Goal: Information Seeking & Learning: Learn about a topic

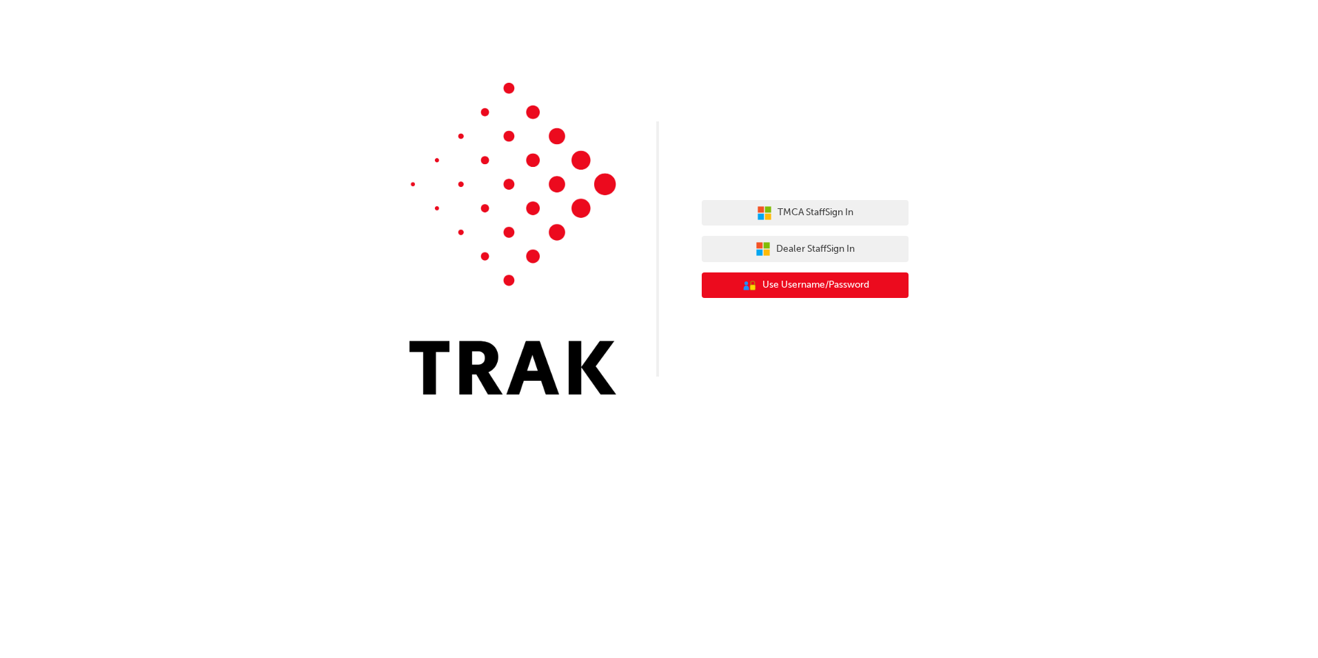
click at [822, 288] on span "Use Username/Password" at bounding box center [815, 285] width 107 height 16
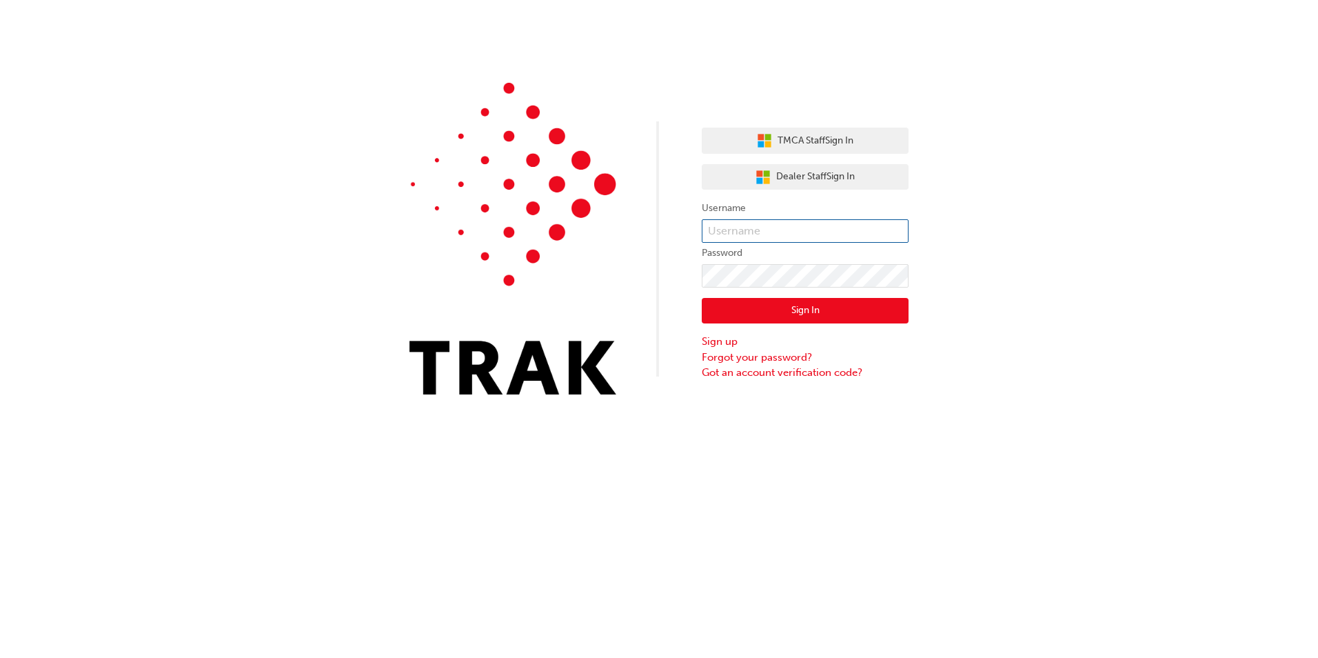
click at [789, 228] on input "text" at bounding box center [805, 230] width 207 height 23
type input "[PERSON_NAME].Jago1"
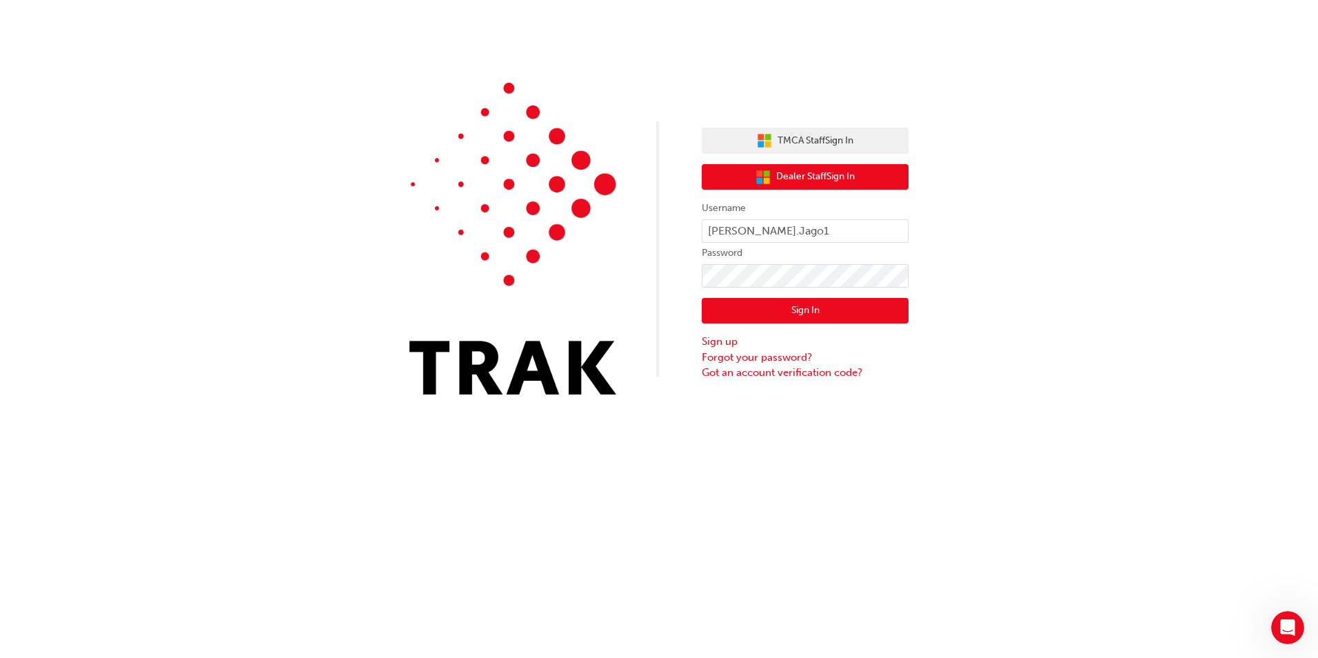
click at [808, 179] on span "Dealer Staff Sign In" at bounding box center [815, 177] width 79 height 16
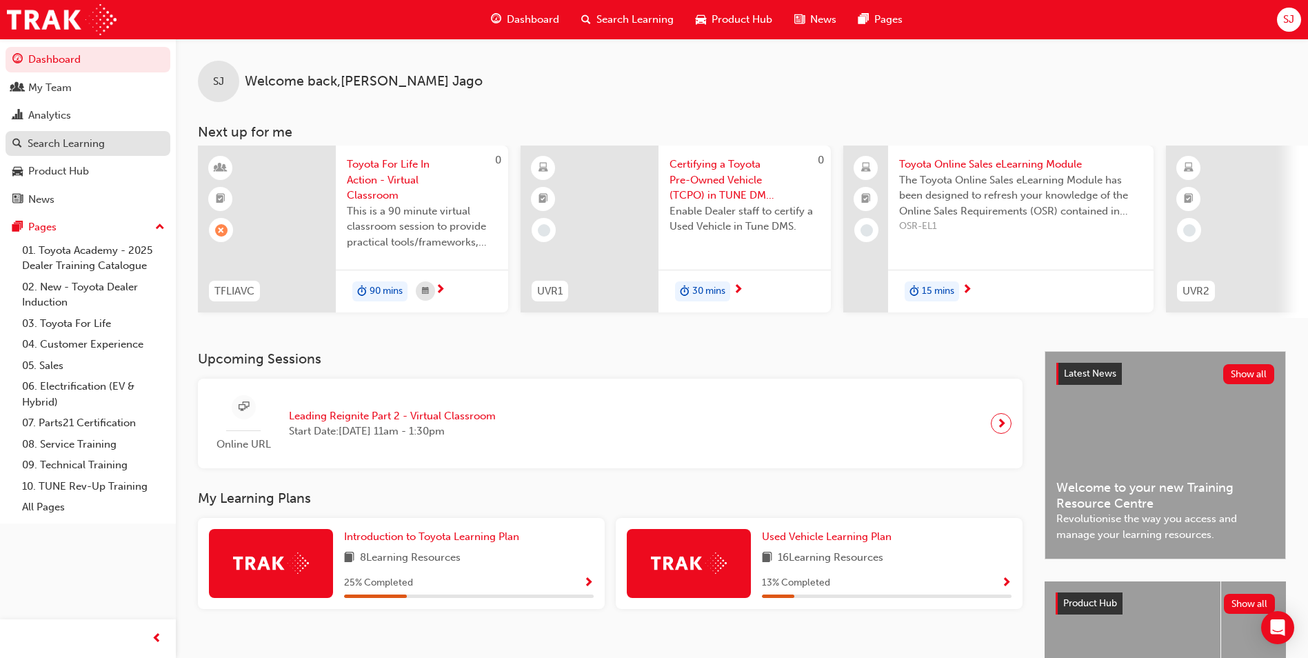
click at [79, 139] on div "Search Learning" at bounding box center [66, 144] width 77 height 16
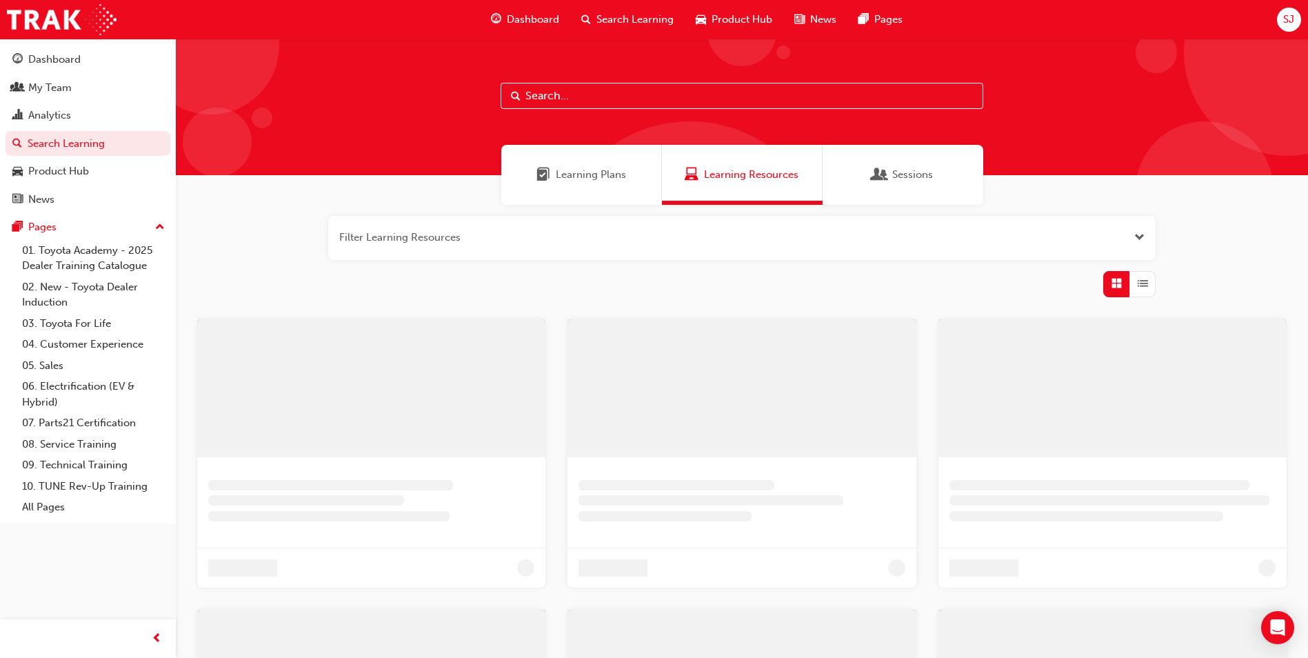
click at [559, 95] on input "text" at bounding box center [742, 96] width 483 height 26
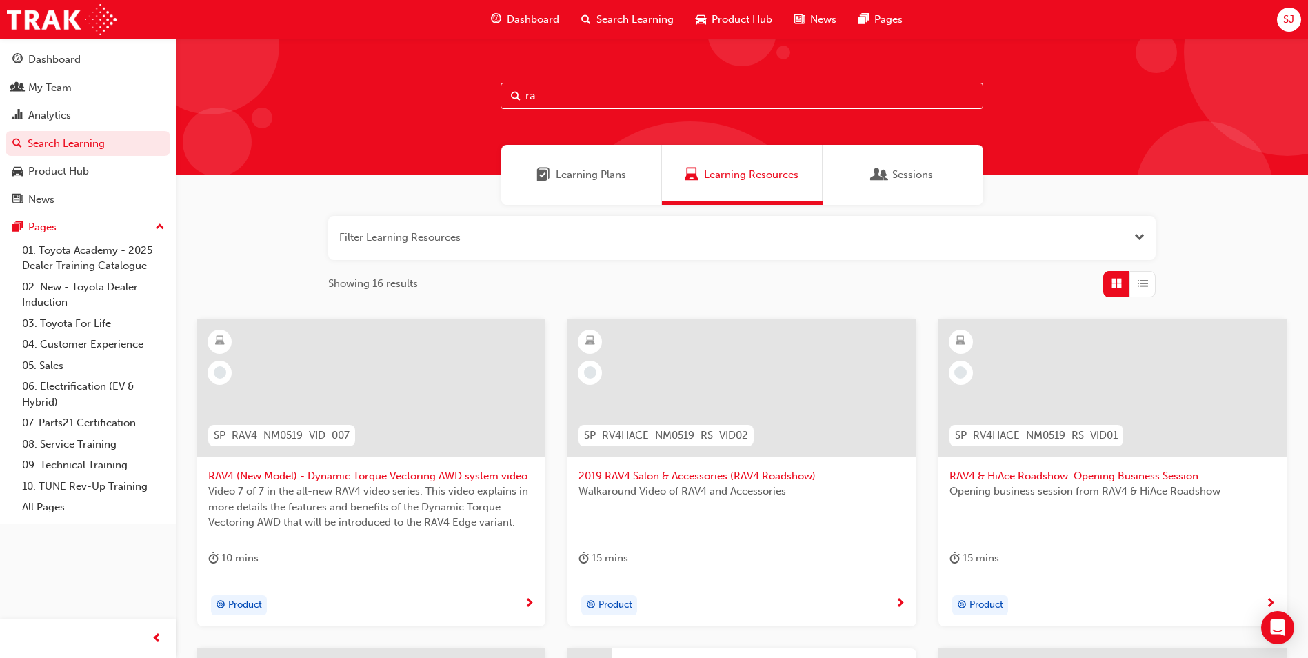
type input "r"
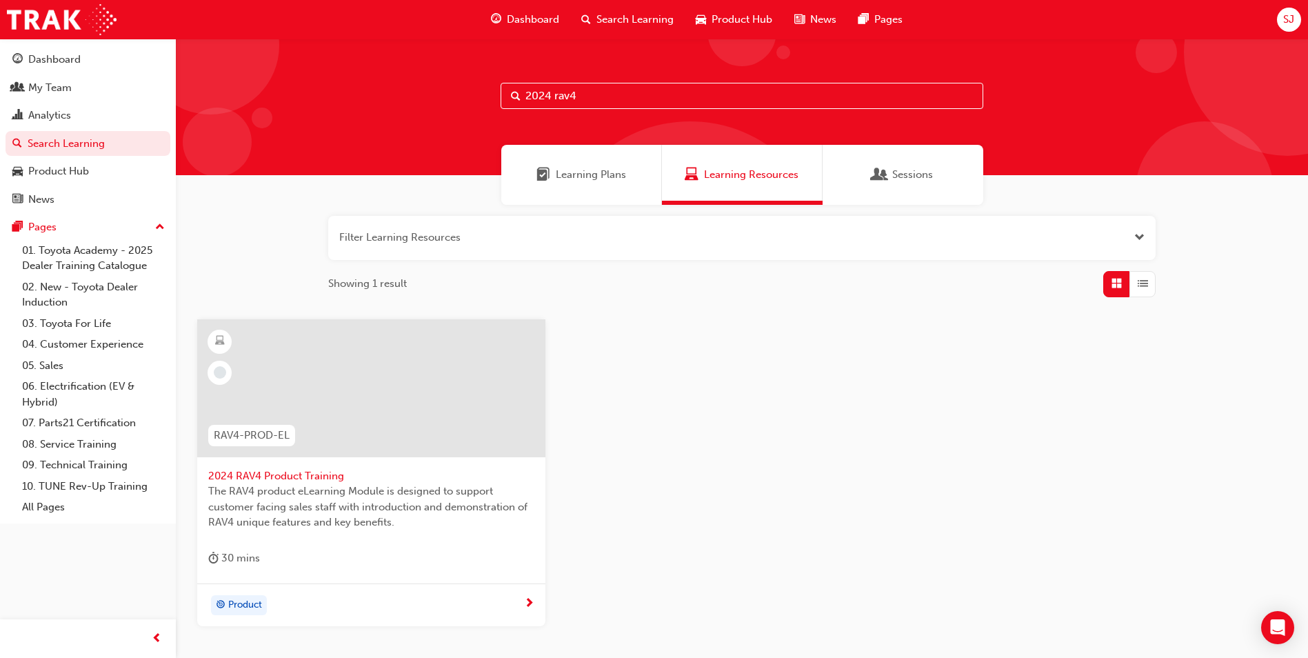
type input "2024 rav4"
click at [274, 478] on span "2024 RAV4 Product Training" at bounding box center [371, 476] width 326 height 16
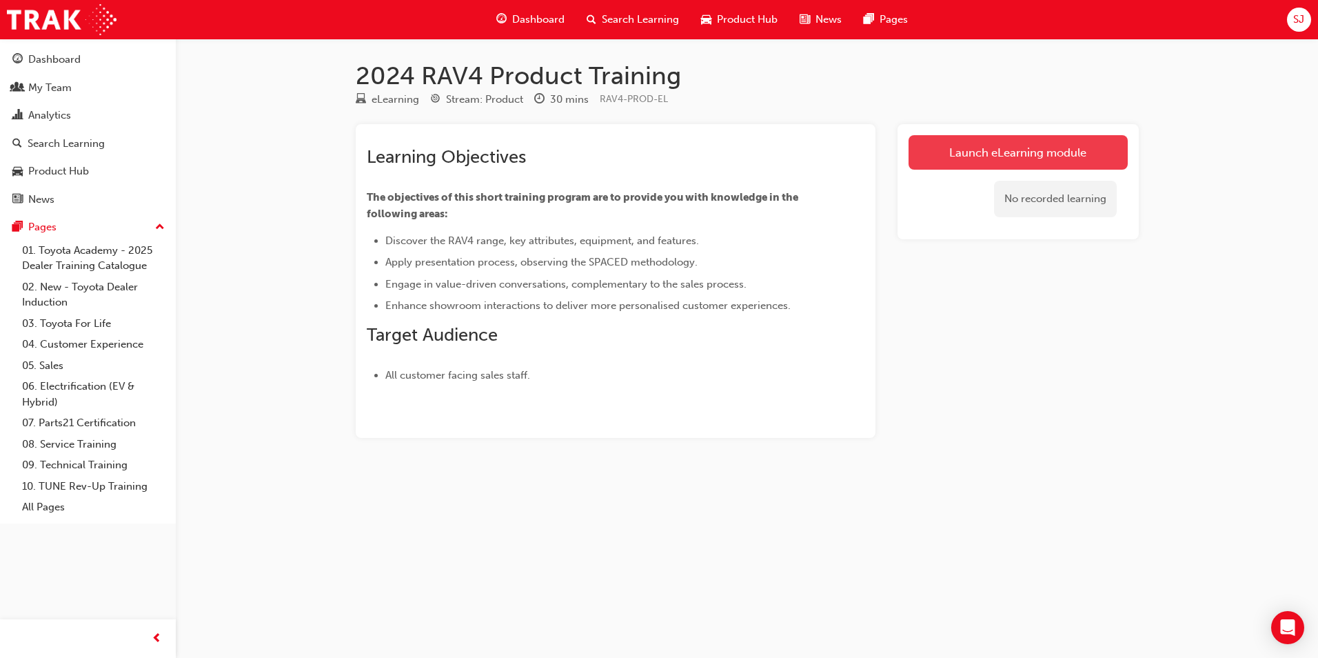
click at [1016, 151] on link "Launch eLearning module" at bounding box center [1018, 152] width 219 height 34
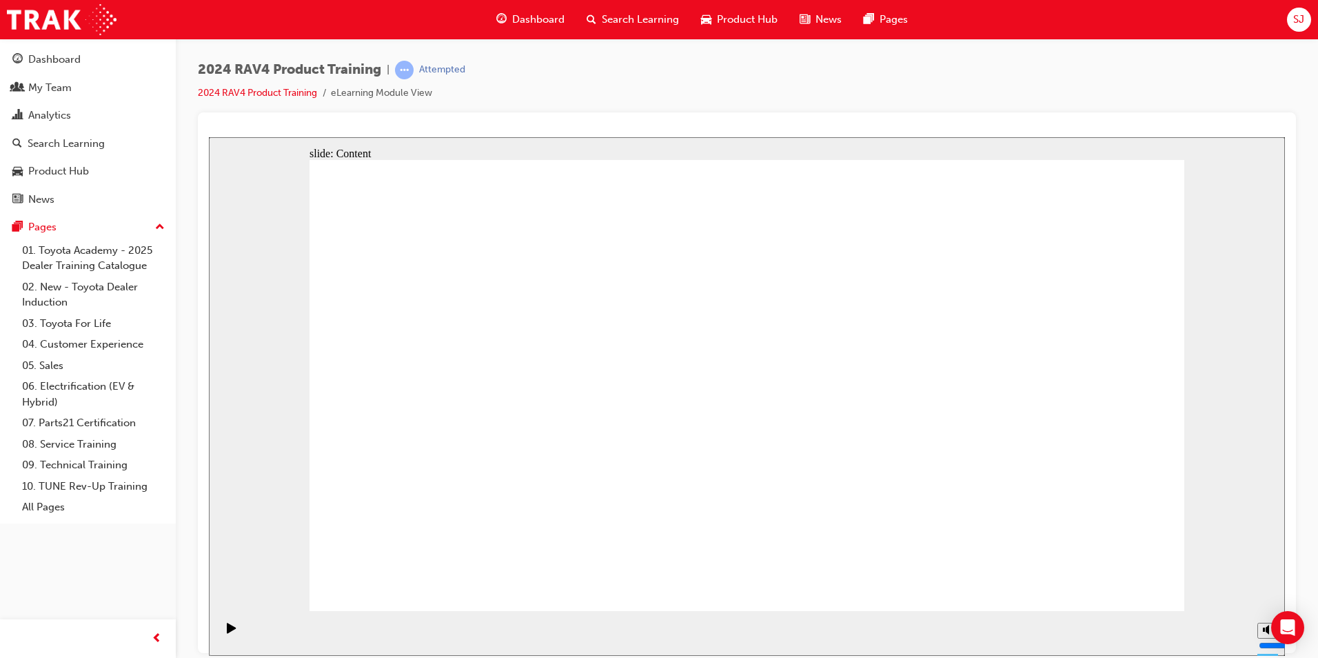
drag, startPoint x: 1155, startPoint y: 567, endPoint x: 1136, endPoint y: 583, distance: 24.5
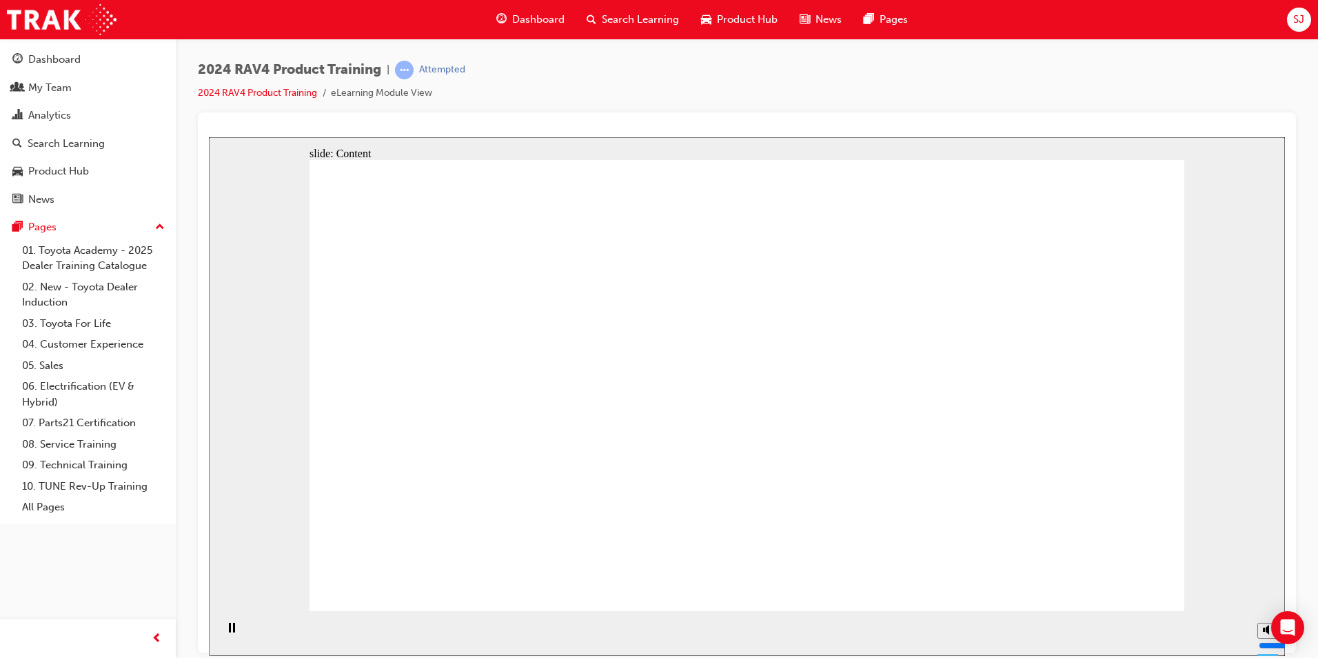
drag, startPoint x: 1189, startPoint y: 578, endPoint x: 1171, endPoint y: 583, distance: 17.9
click at [1183, 581] on div "slide: Content CLIMATE CONTROL RAV4 range is equipped with top class heating an…" at bounding box center [747, 396] width 1076 height 518
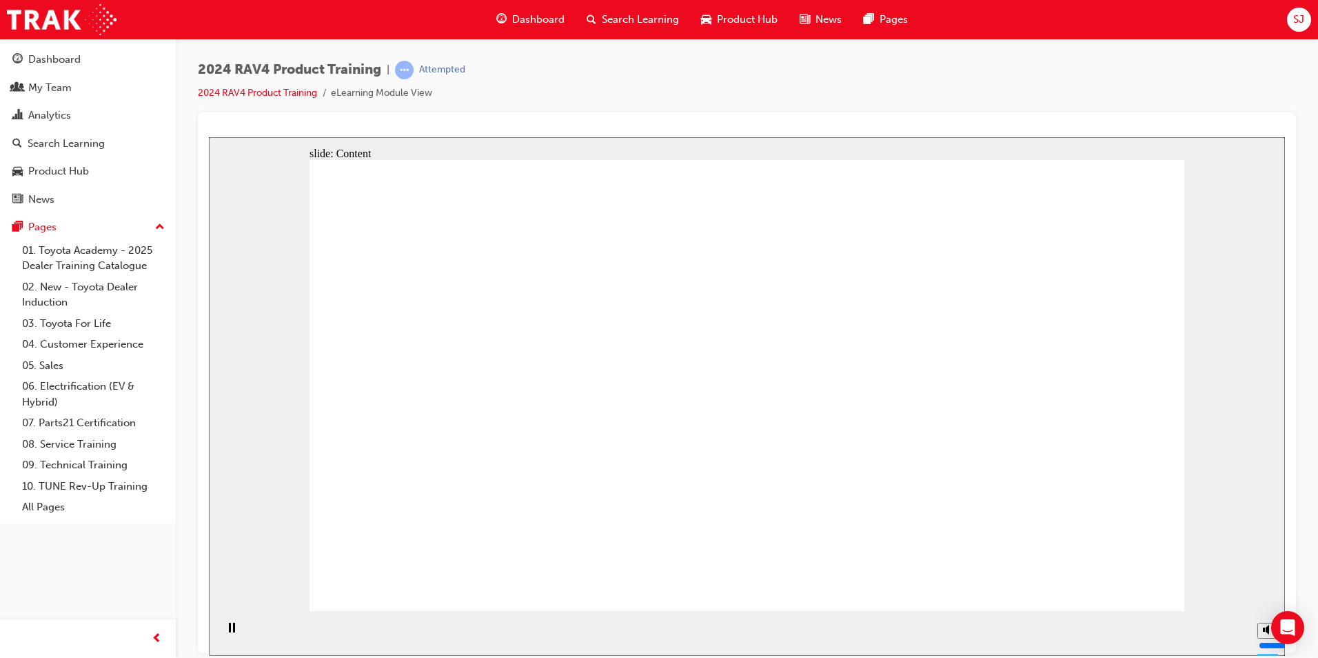
drag, startPoint x: 459, startPoint y: 383, endPoint x: 543, endPoint y: 411, distance: 88.7
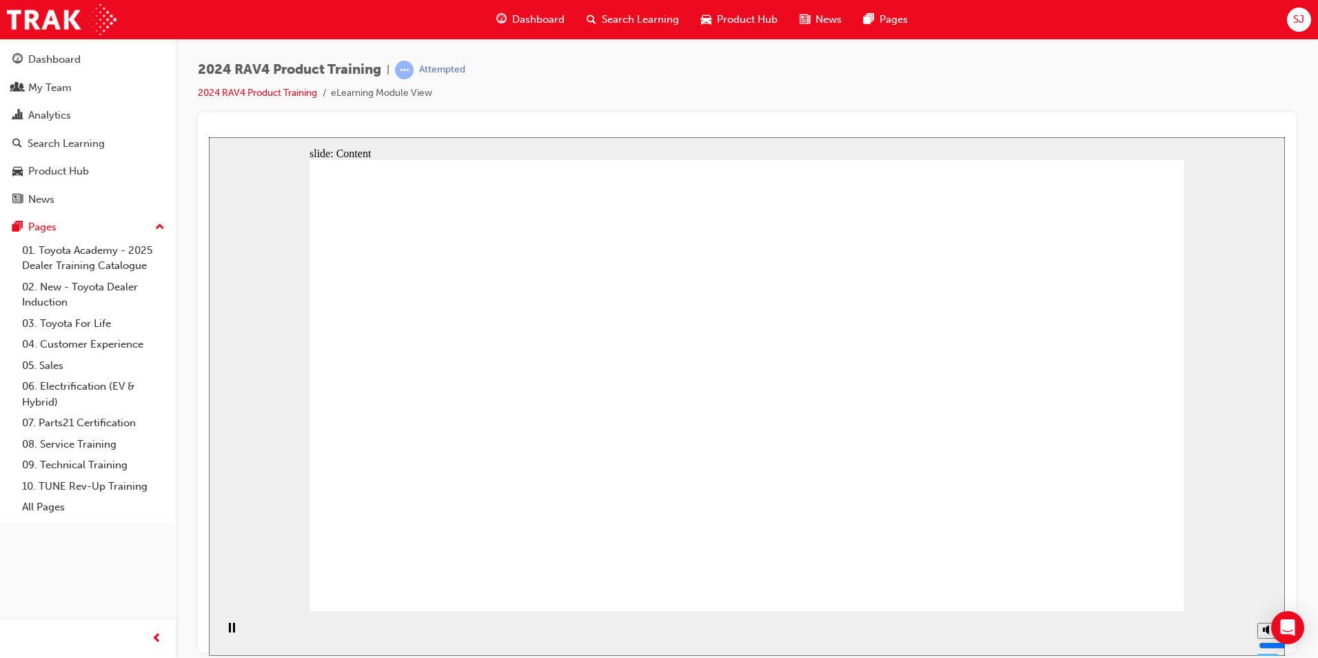
drag, startPoint x: 716, startPoint y: 388, endPoint x: 721, endPoint y: 414, distance: 26.0
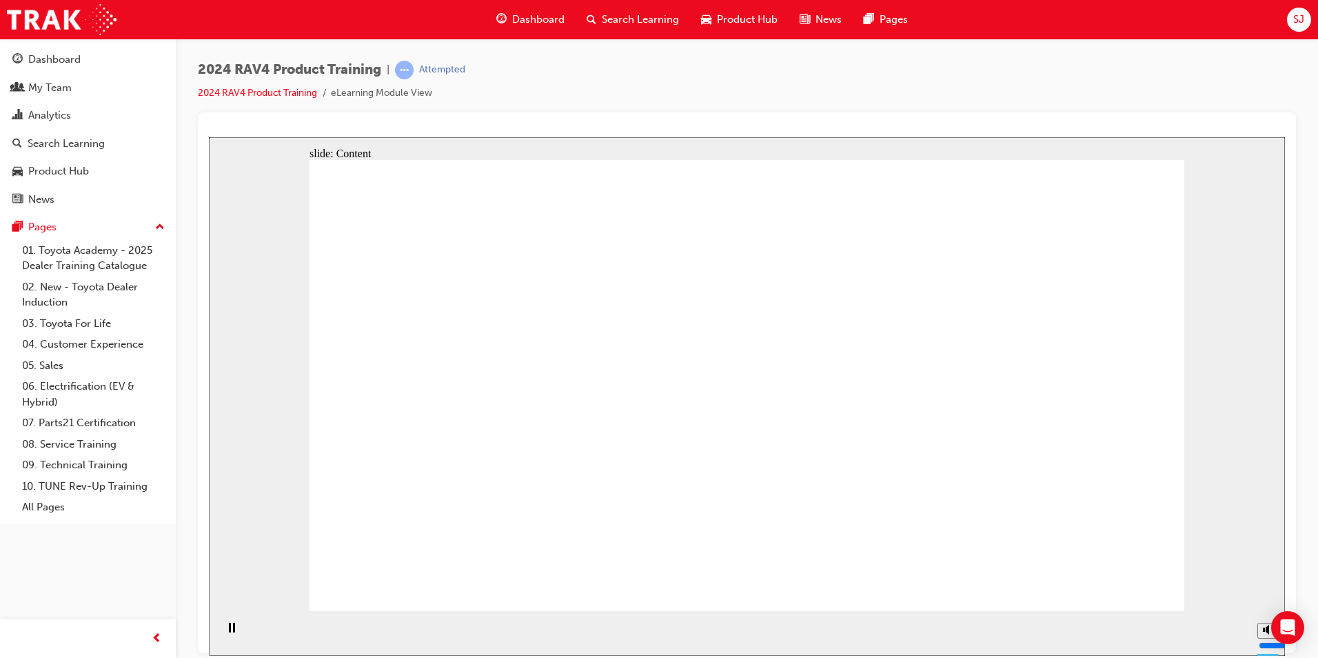
drag, startPoint x: 434, startPoint y: 445, endPoint x: 597, endPoint y: 415, distance: 166.1
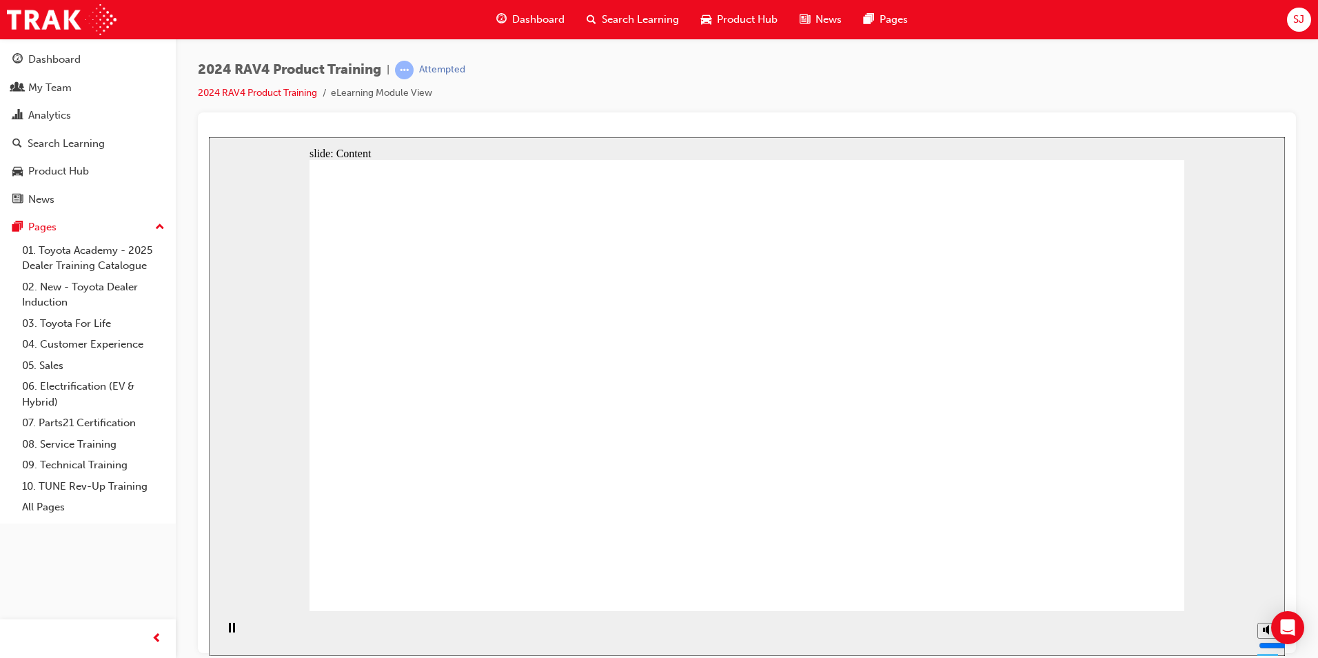
drag, startPoint x: 447, startPoint y: 444, endPoint x: 463, endPoint y: 449, distance: 17.4
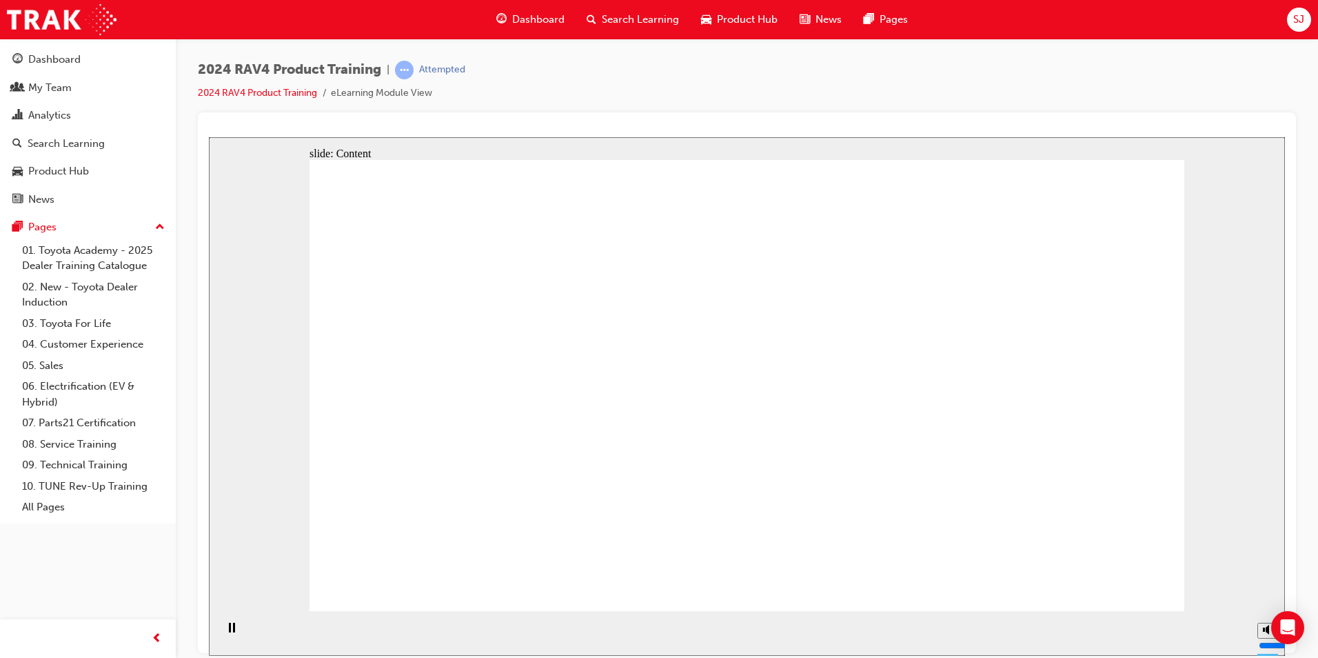
drag, startPoint x: 438, startPoint y: 374, endPoint x: 461, endPoint y: 376, distance: 22.8
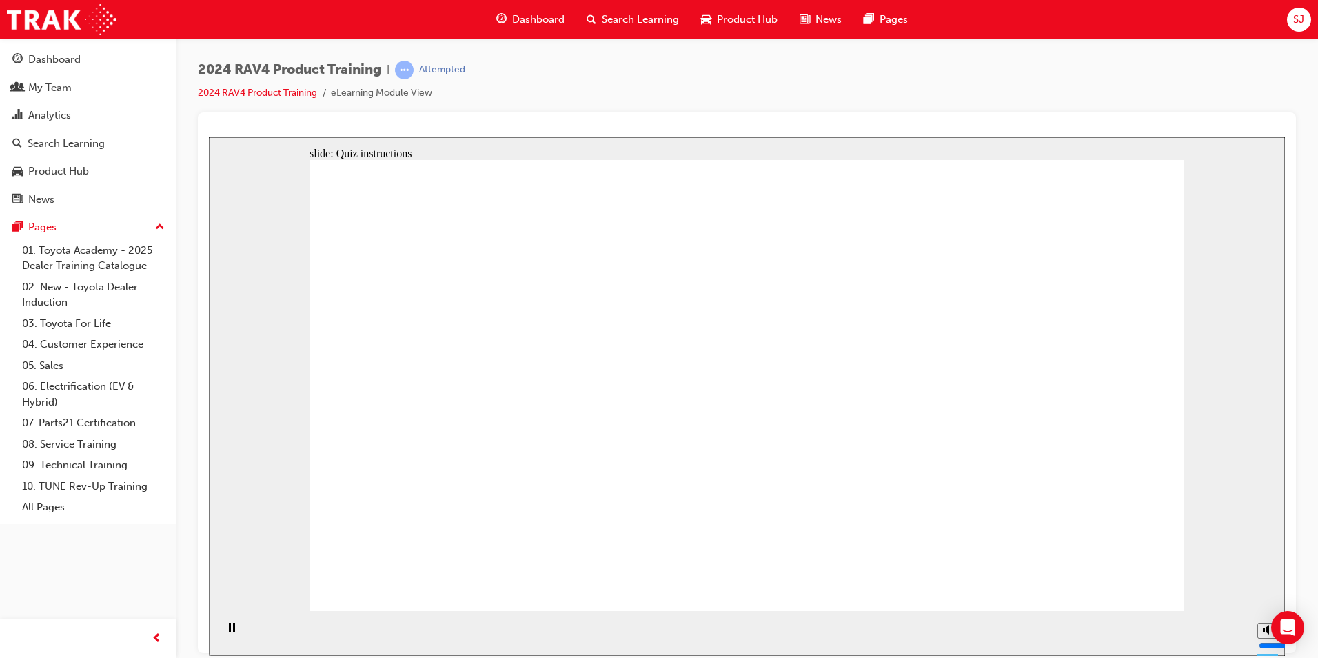
radio input "true"
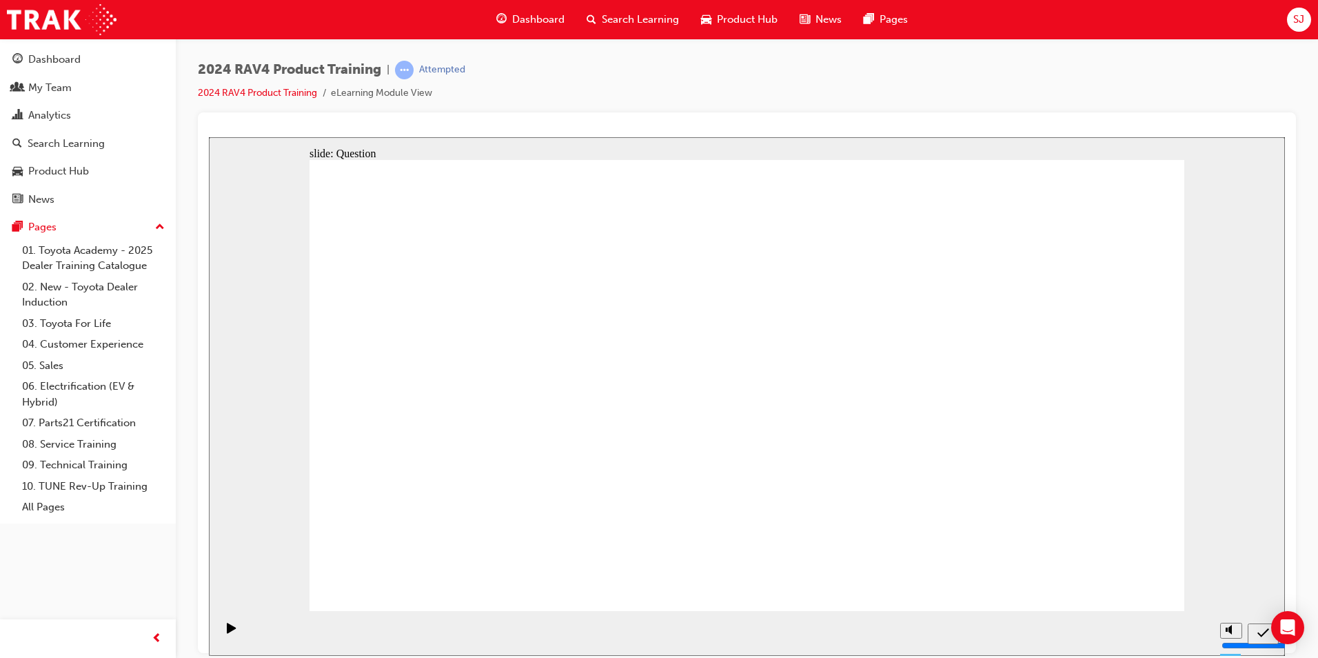
radio input "true"
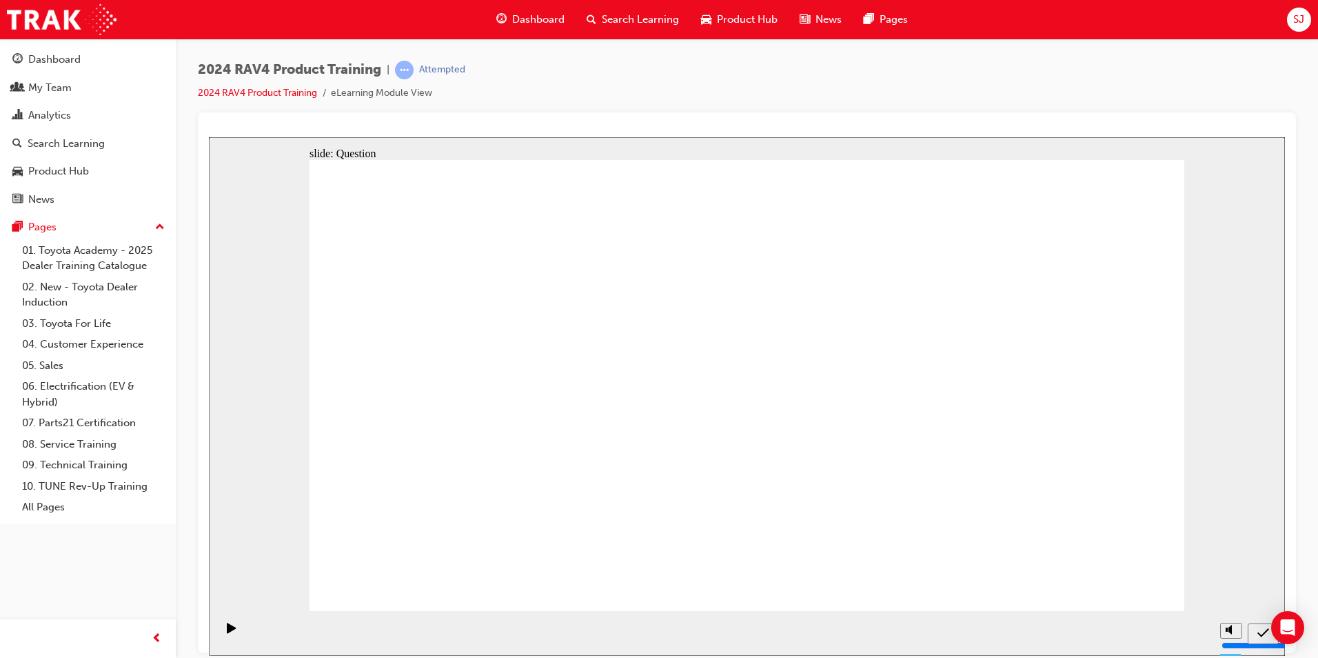
radio input "true"
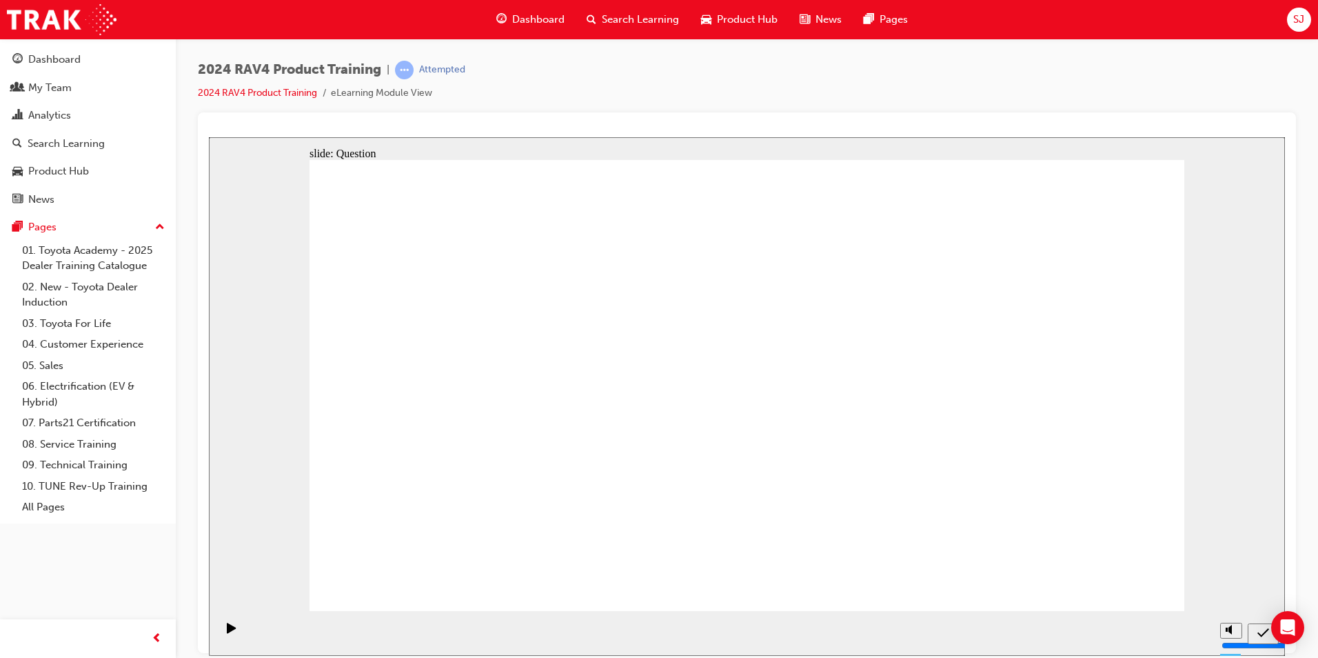
drag, startPoint x: 678, startPoint y: 480, endPoint x: 997, endPoint y: 335, distance: 349.9
drag, startPoint x: 1014, startPoint y: 330, endPoint x: 660, endPoint y: 481, distance: 384.5
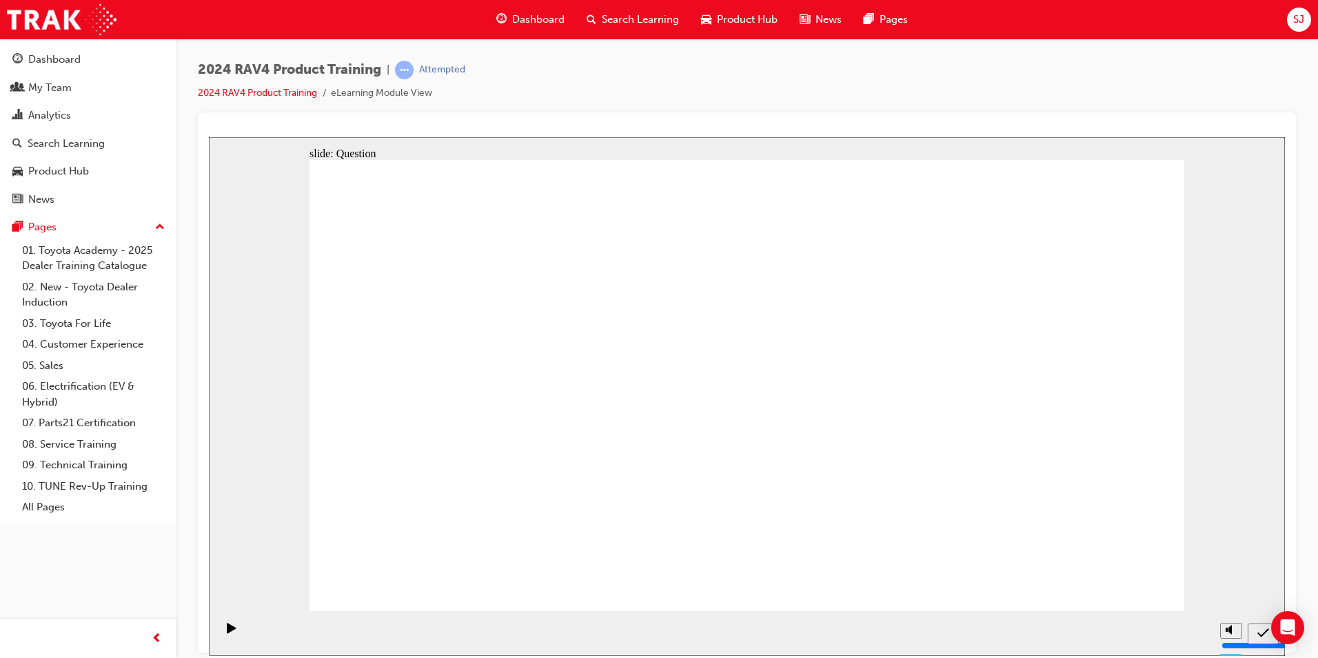
drag, startPoint x: 640, startPoint y: 379, endPoint x: 964, endPoint y: 536, distance: 359.8
drag, startPoint x: 492, startPoint y: 373, endPoint x: 837, endPoint y: 518, distance: 374.8
drag, startPoint x: 859, startPoint y: 367, endPoint x: 525, endPoint y: 516, distance: 365.4
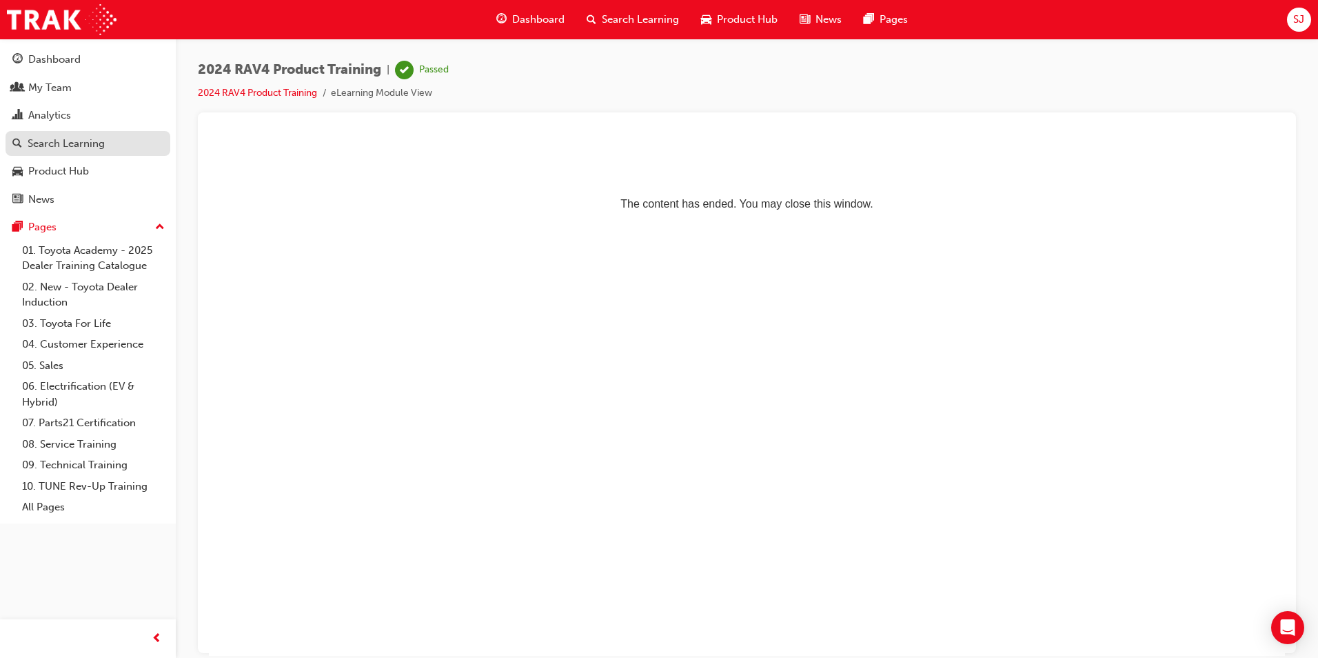
drag, startPoint x: 79, startPoint y: 143, endPoint x: 97, endPoint y: 152, distance: 19.7
click at [79, 143] on div "Search Learning" at bounding box center [66, 144] width 77 height 16
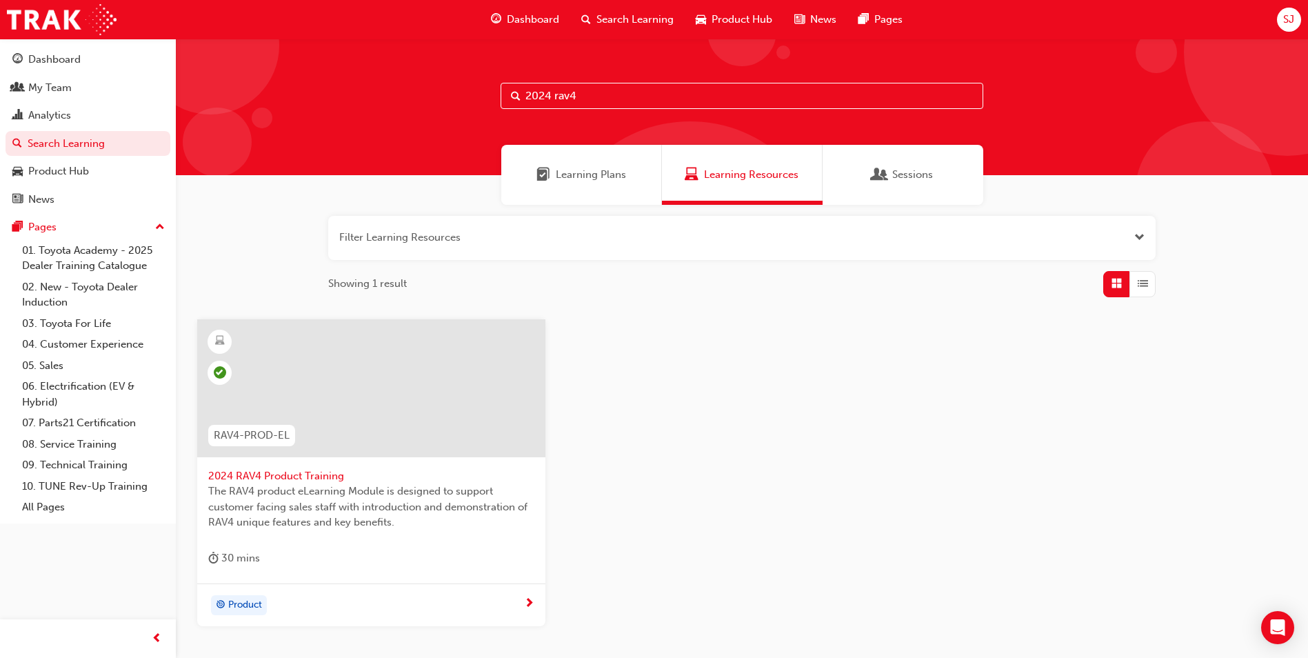
click at [618, 100] on input "2024 rav4" at bounding box center [742, 96] width 483 height 26
drag, startPoint x: 598, startPoint y: 95, endPoint x: 492, endPoint y: 96, distance: 106.9
click at [492, 96] on div "2024 rav4" at bounding box center [742, 107] width 1132 height 137
type input "mytoyota"
click at [338, 472] on span "myToyota Connect - eLearning" at bounding box center [371, 476] width 326 height 16
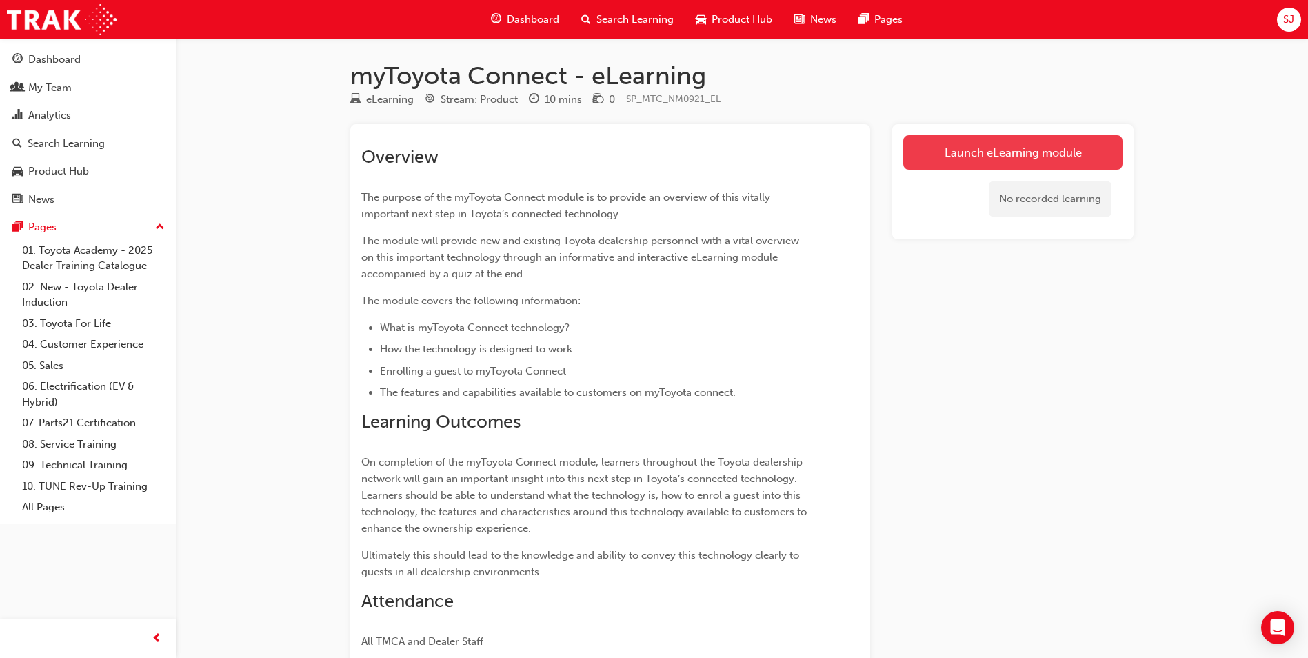
click at [1009, 145] on link "Launch eLearning module" at bounding box center [1012, 152] width 219 height 34
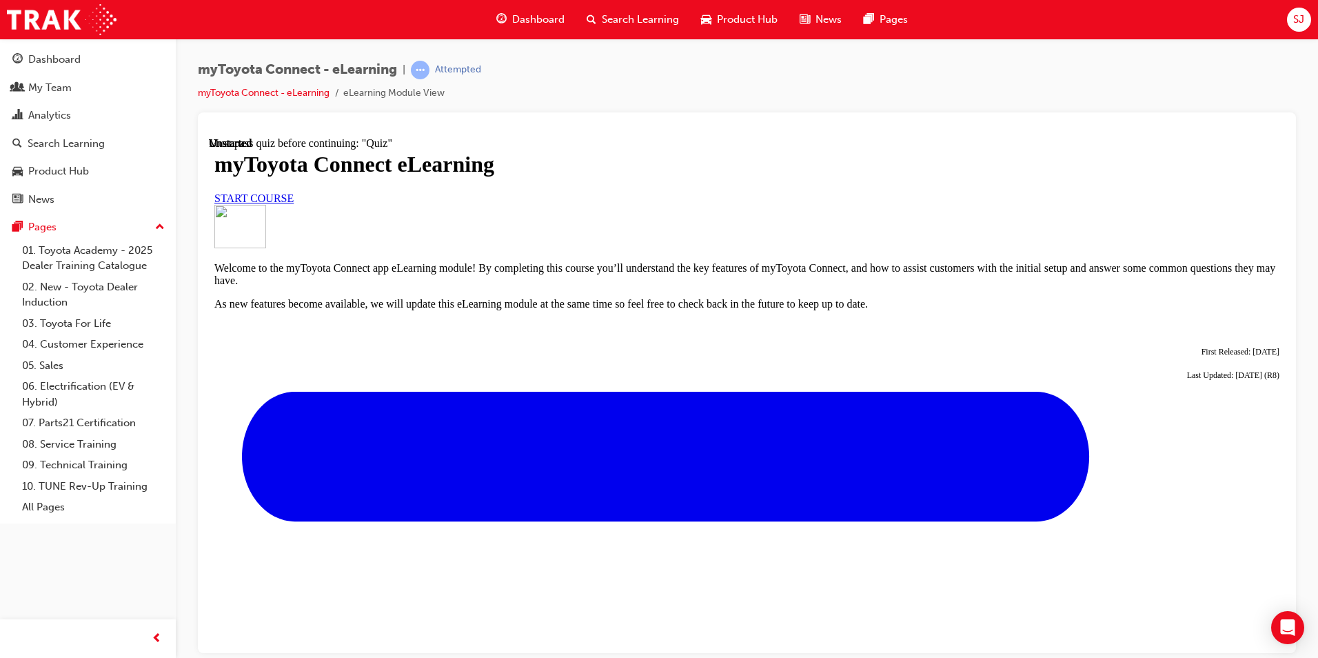
click at [294, 203] on span "START COURSE" at bounding box center [253, 198] width 79 height 12
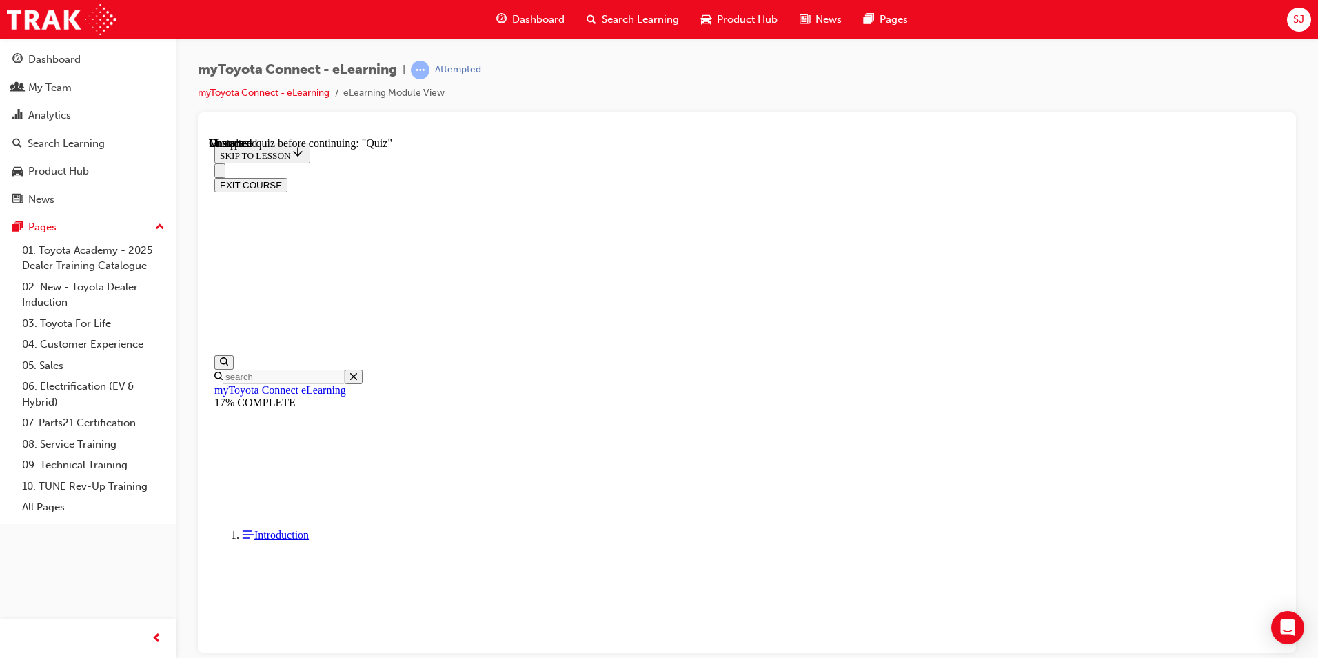
scroll to position [1178, 0]
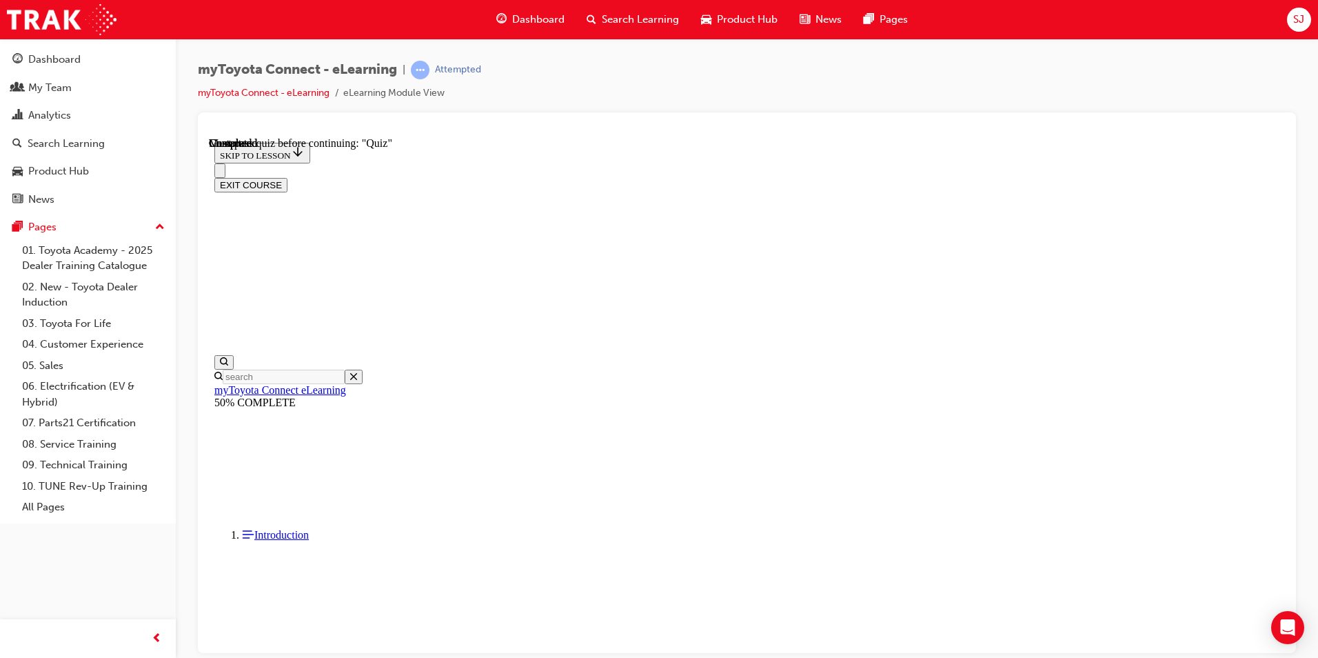
drag, startPoint x: 832, startPoint y: 431, endPoint x: 1024, endPoint y: 357, distance: 205.4
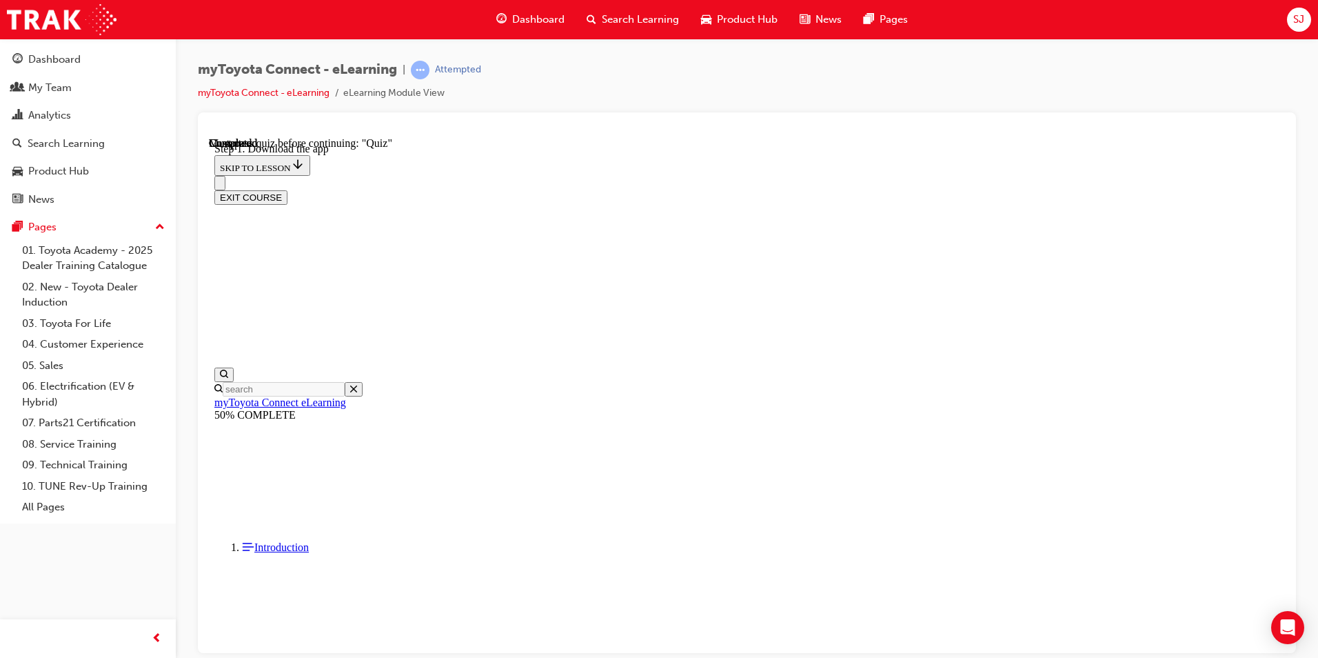
scroll to position [216, 0]
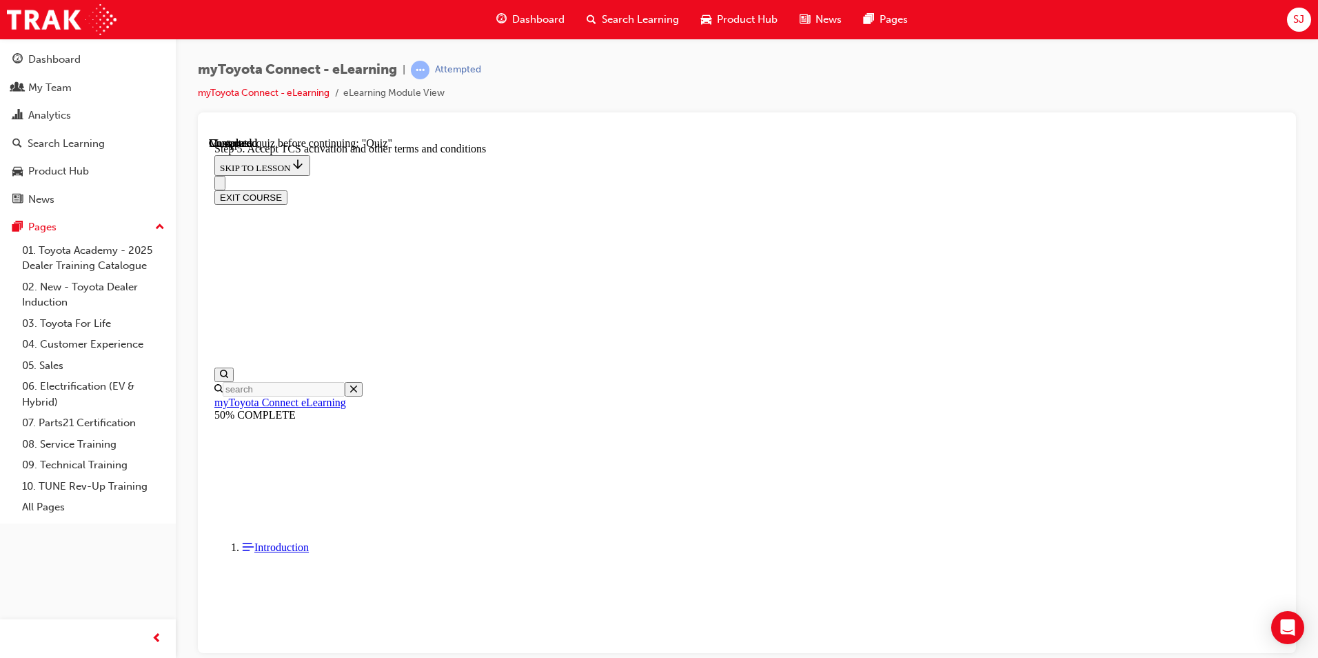
drag, startPoint x: 844, startPoint y: 641, endPoint x: 850, endPoint y: 631, distance: 12.1
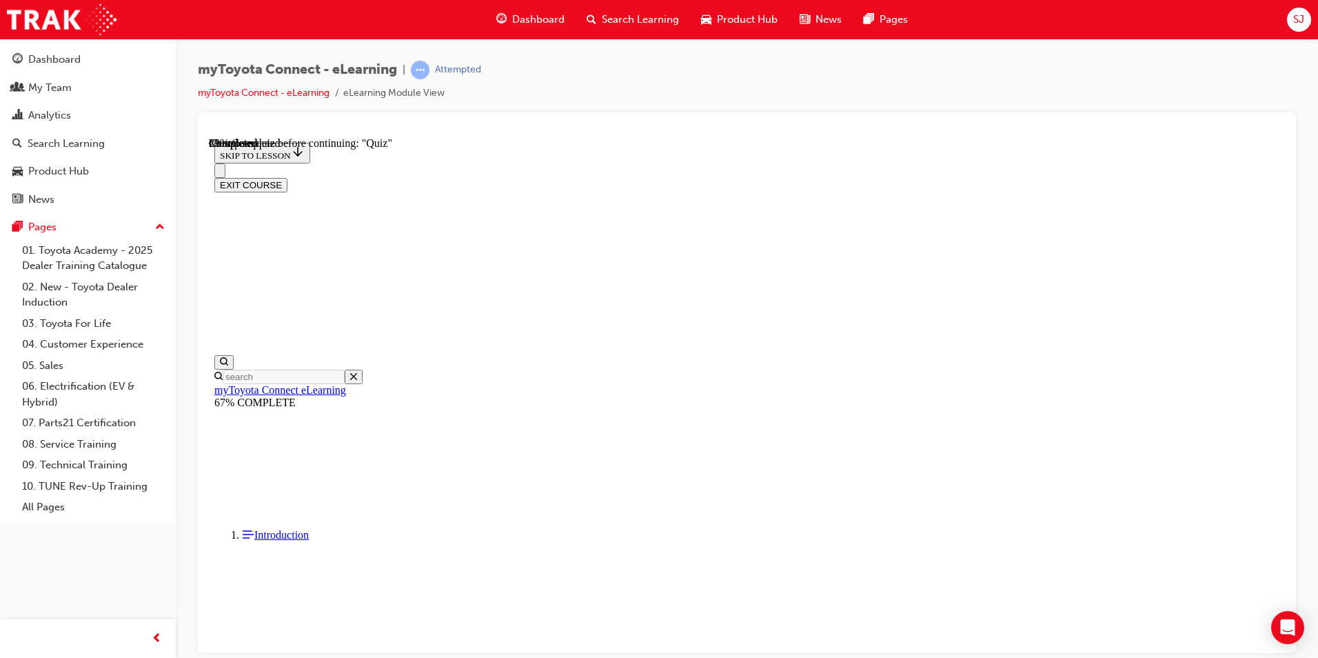
scroll to position [138, 0]
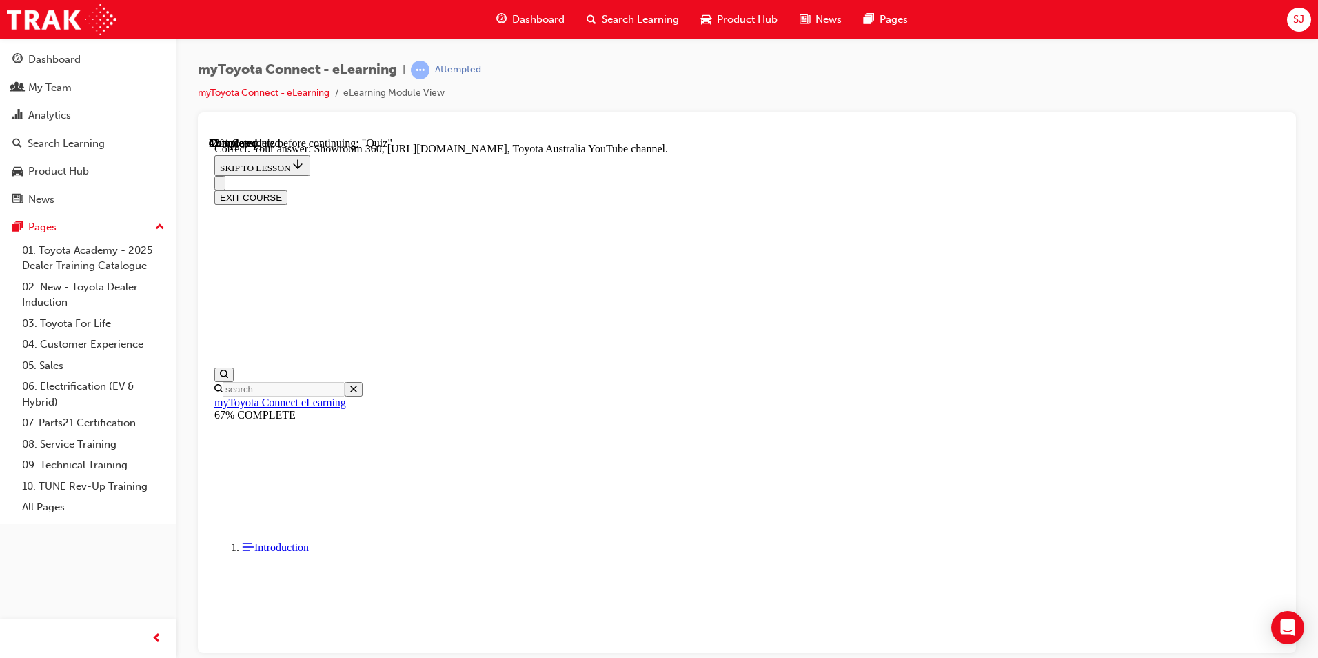
scroll to position [258, 0]
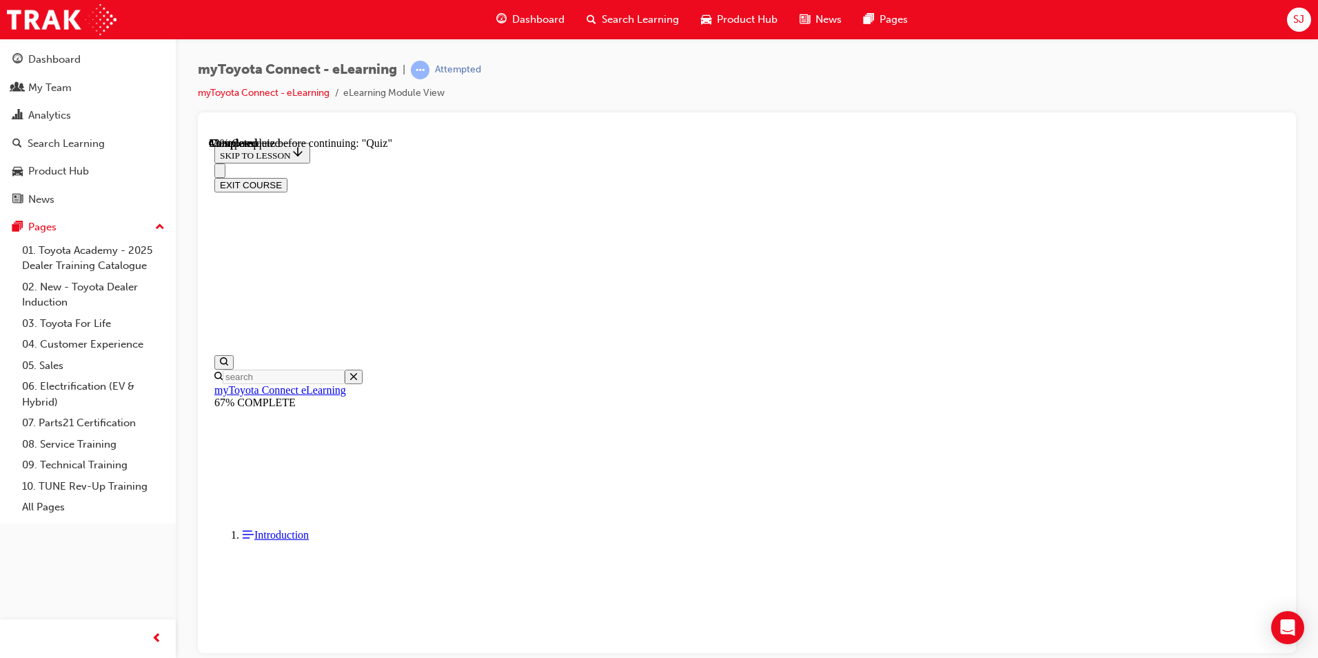
scroll to position [138, 0]
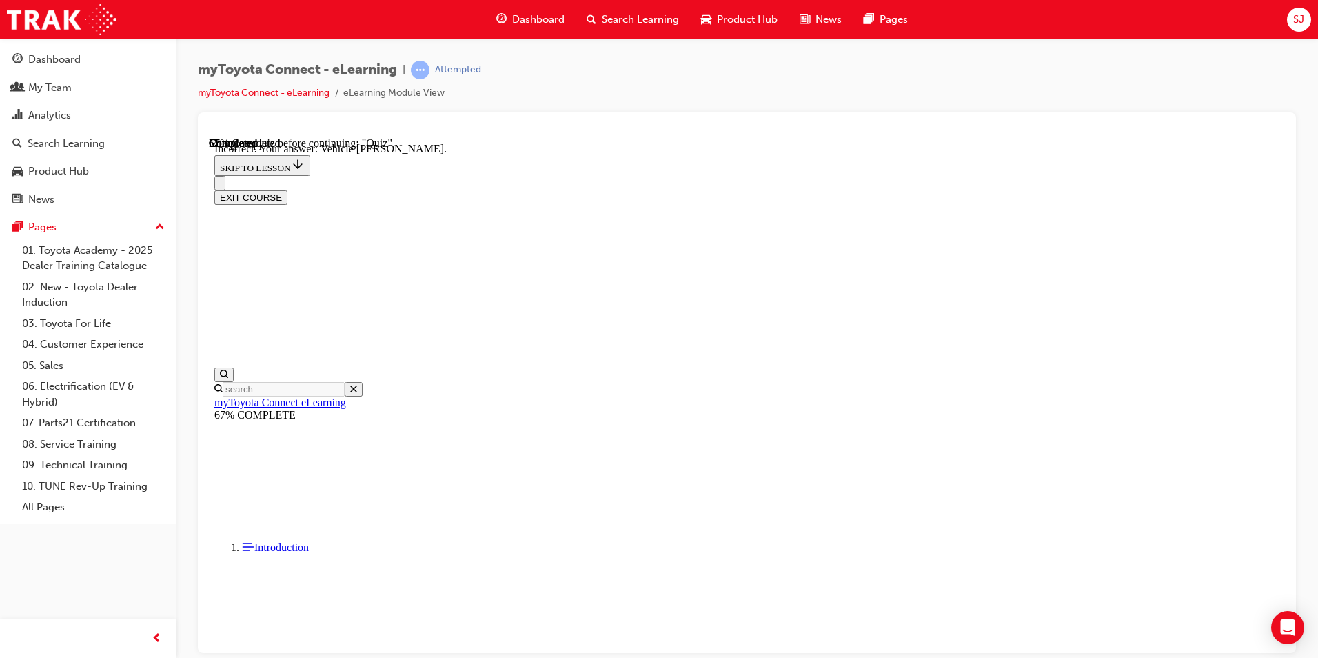
scroll to position [244, 0]
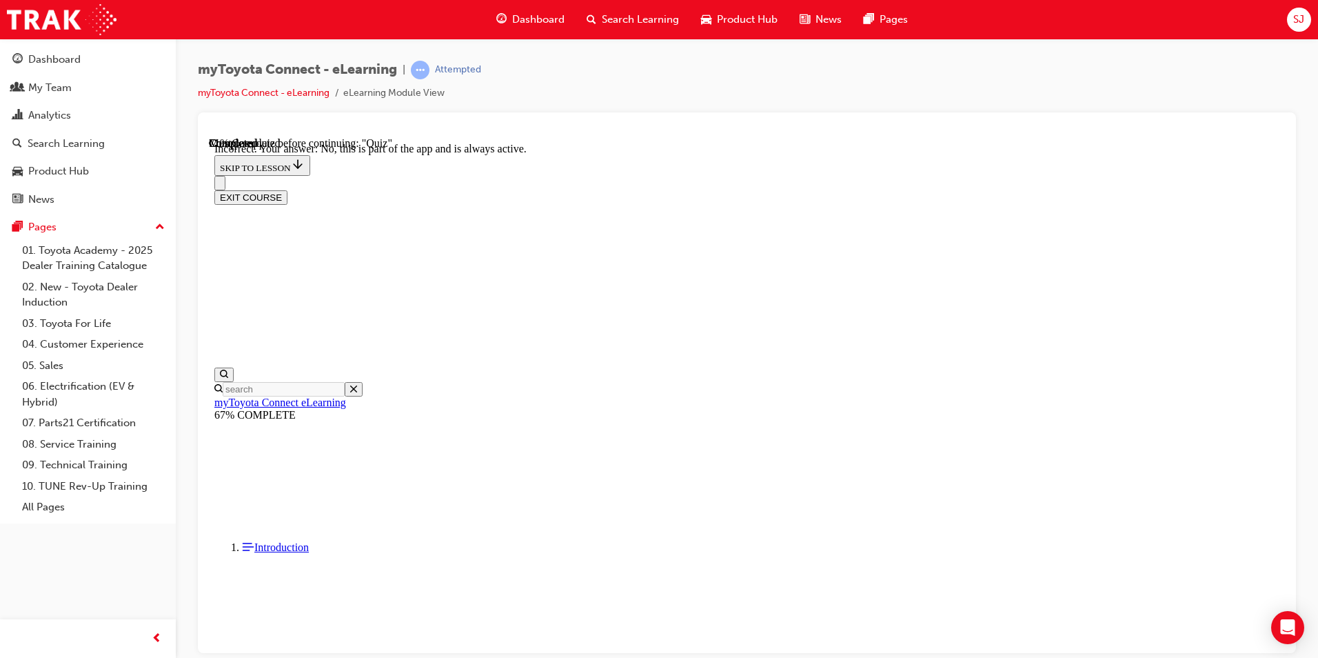
scroll to position [134, 0]
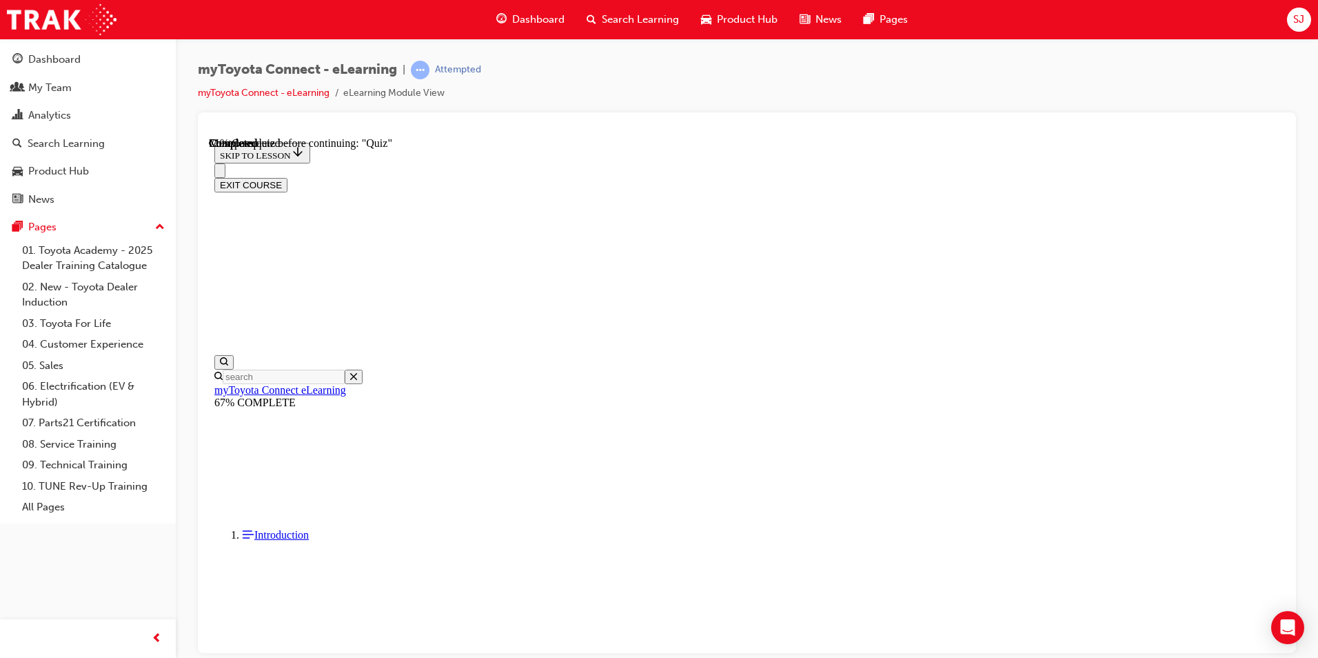
scroll to position [119, 0]
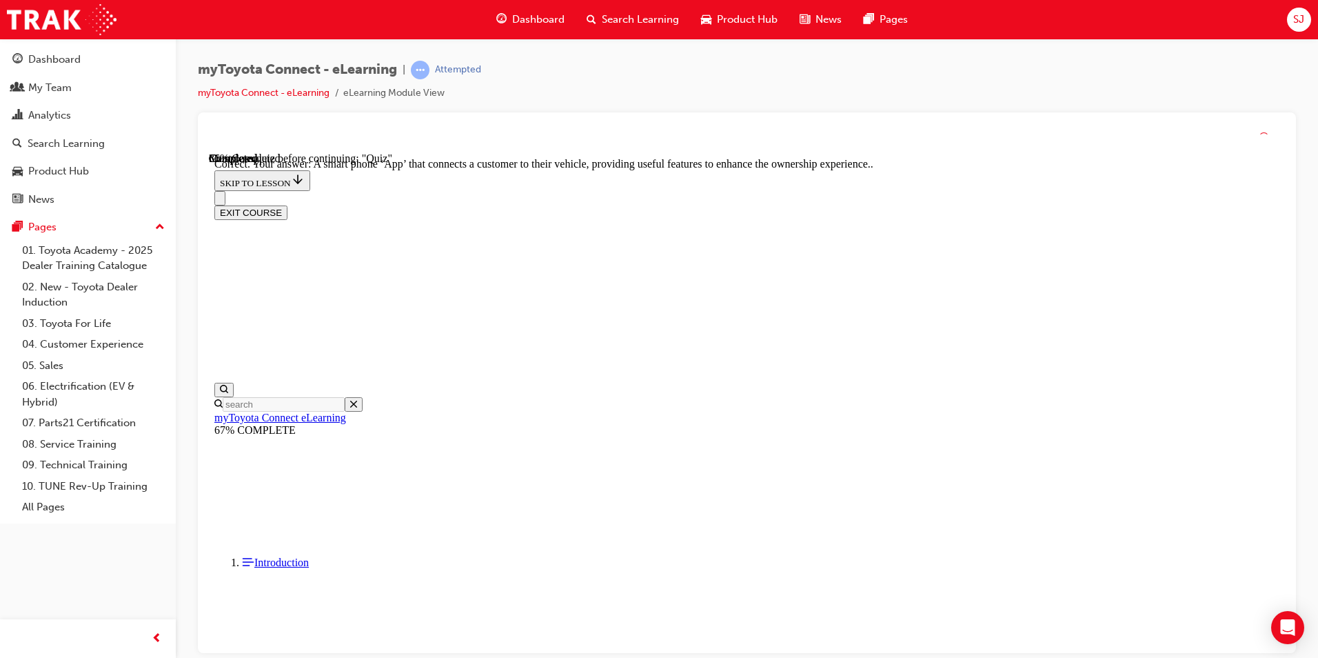
scroll to position [230, 0]
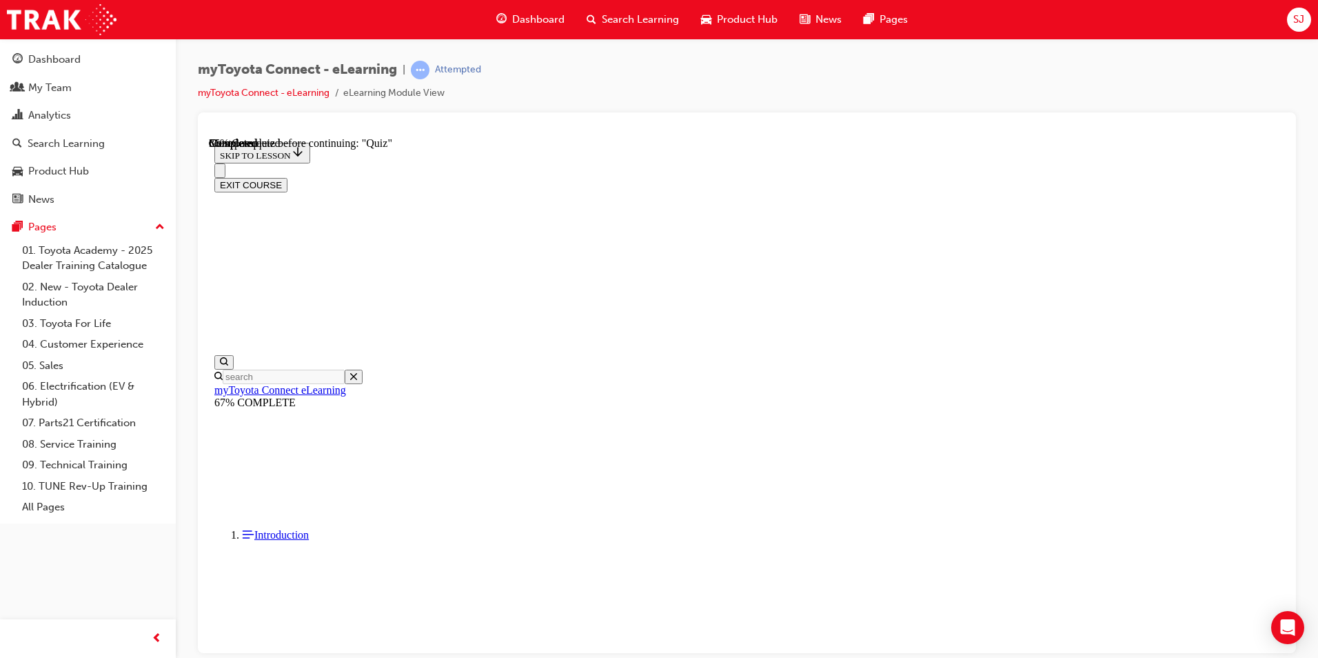
scroll to position [94, 0]
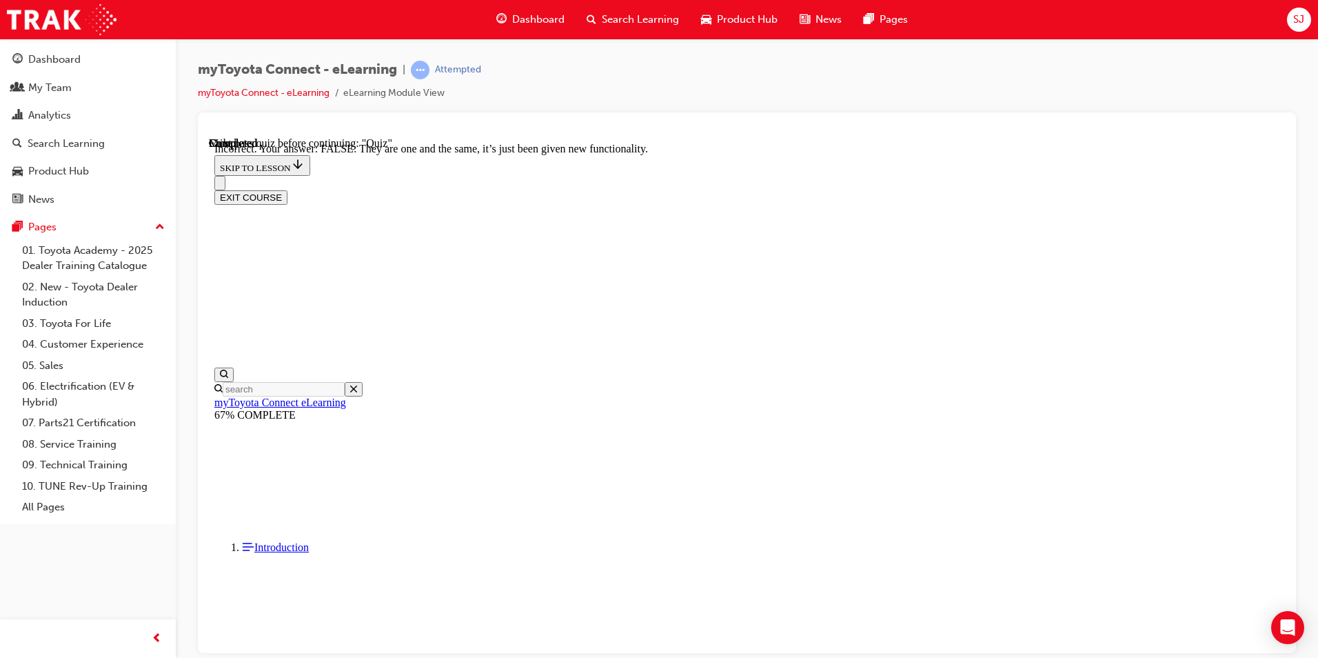
scroll to position [138, 0]
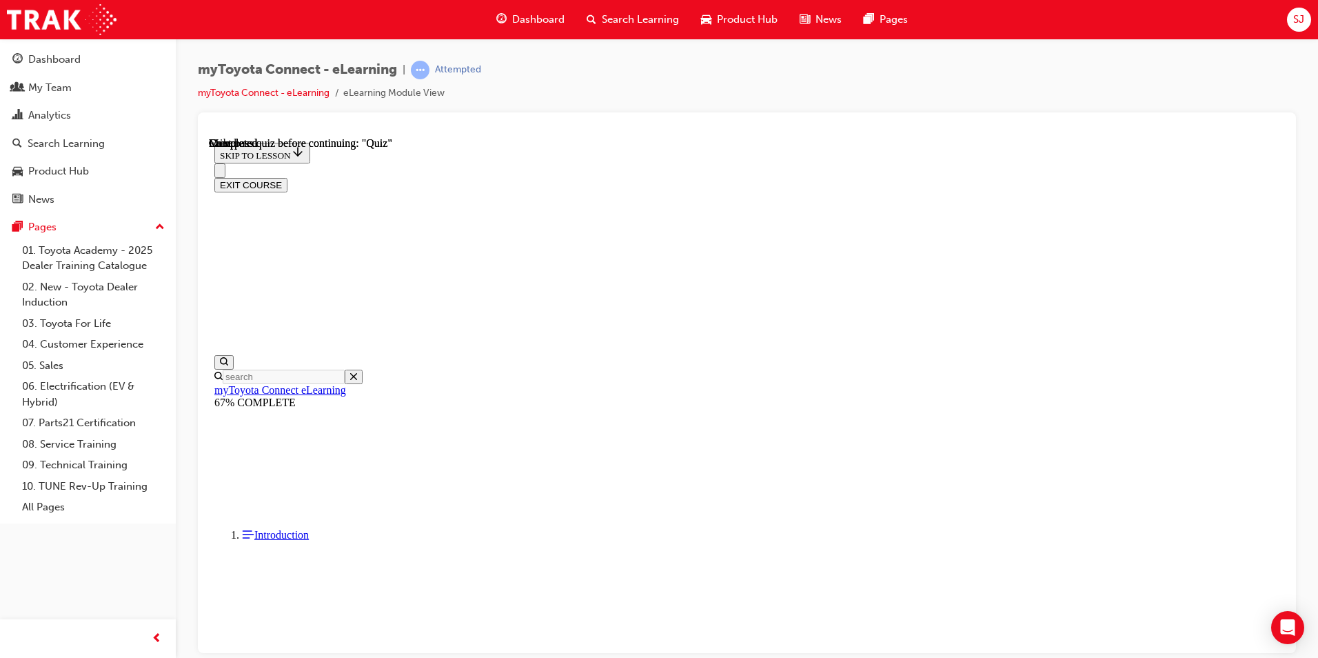
scroll to position [230, 0]
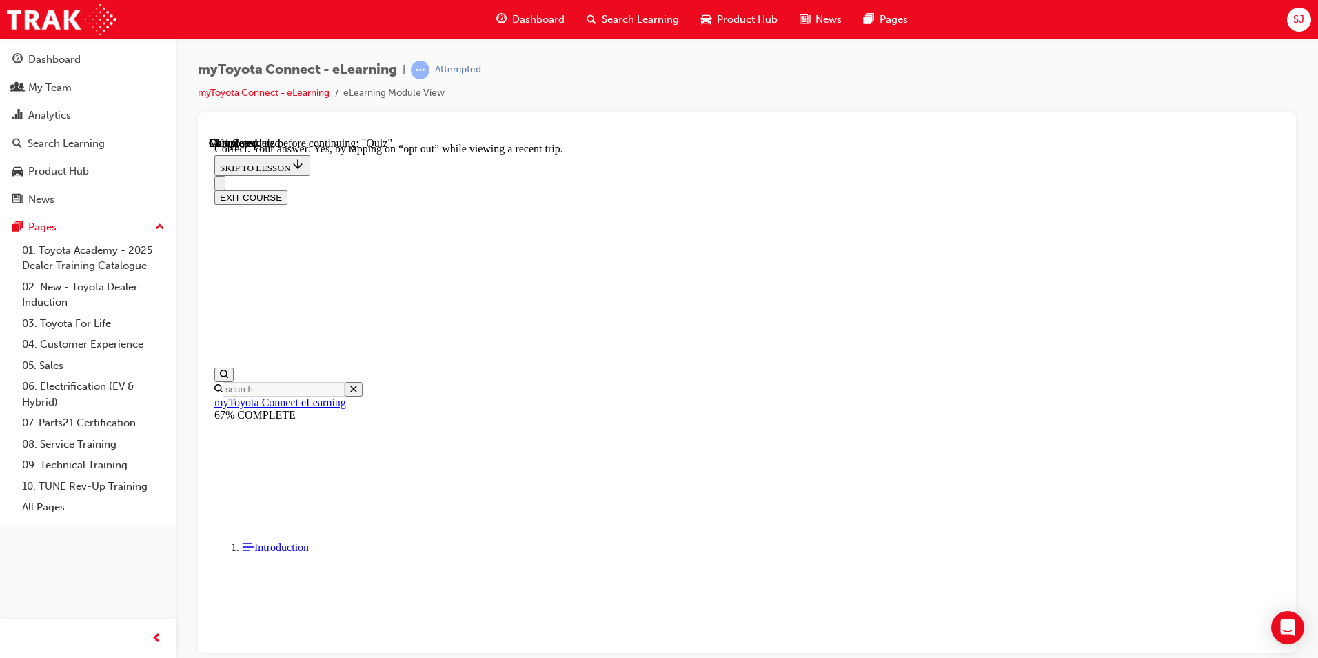
scroll to position [134, 0]
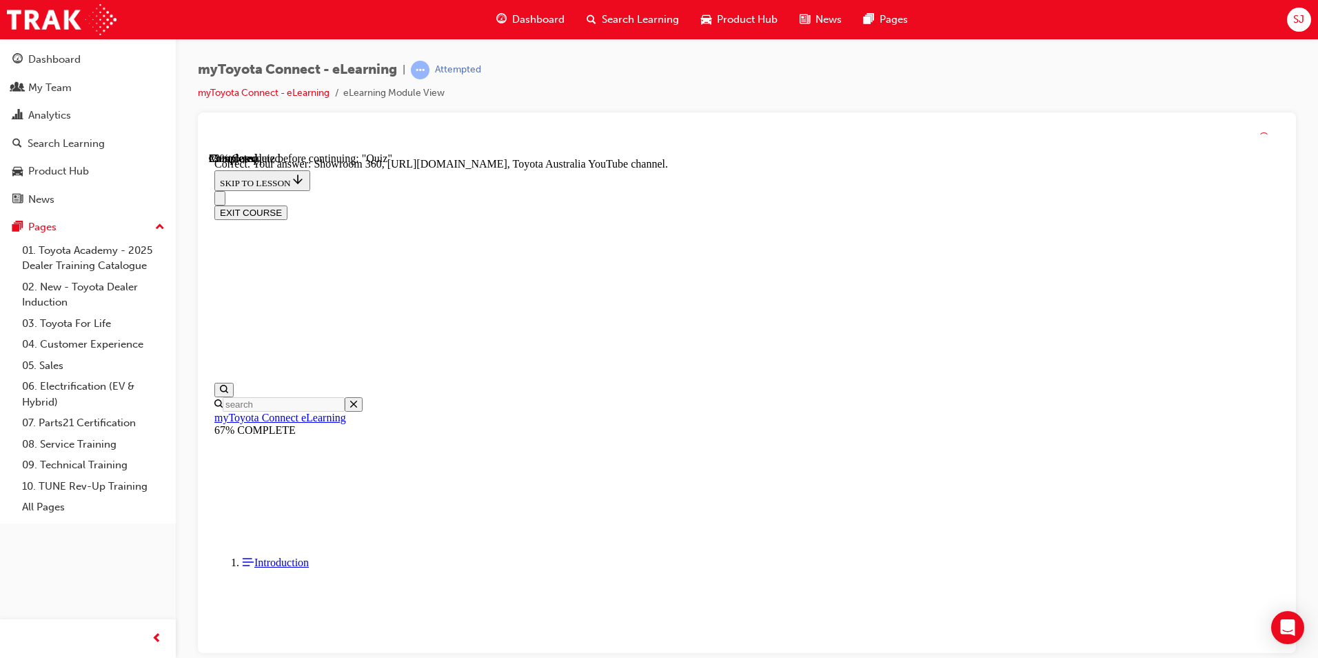
scroll to position [258, 0]
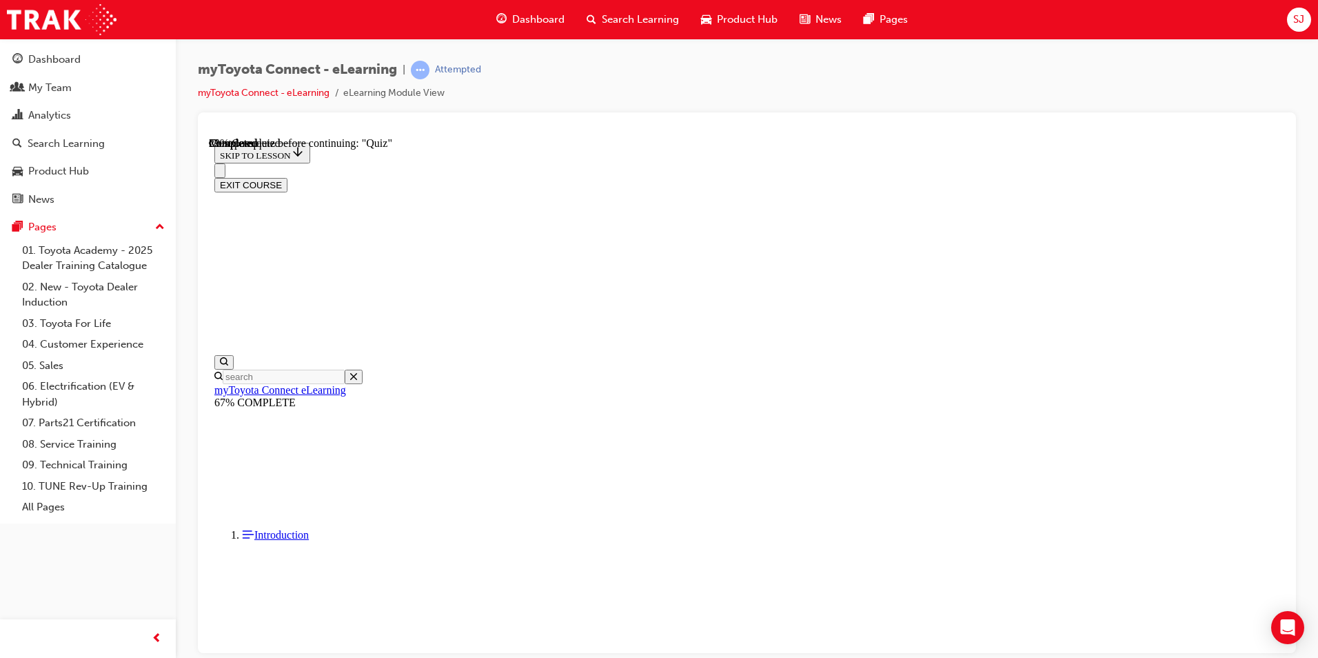
scroll to position [214, 0]
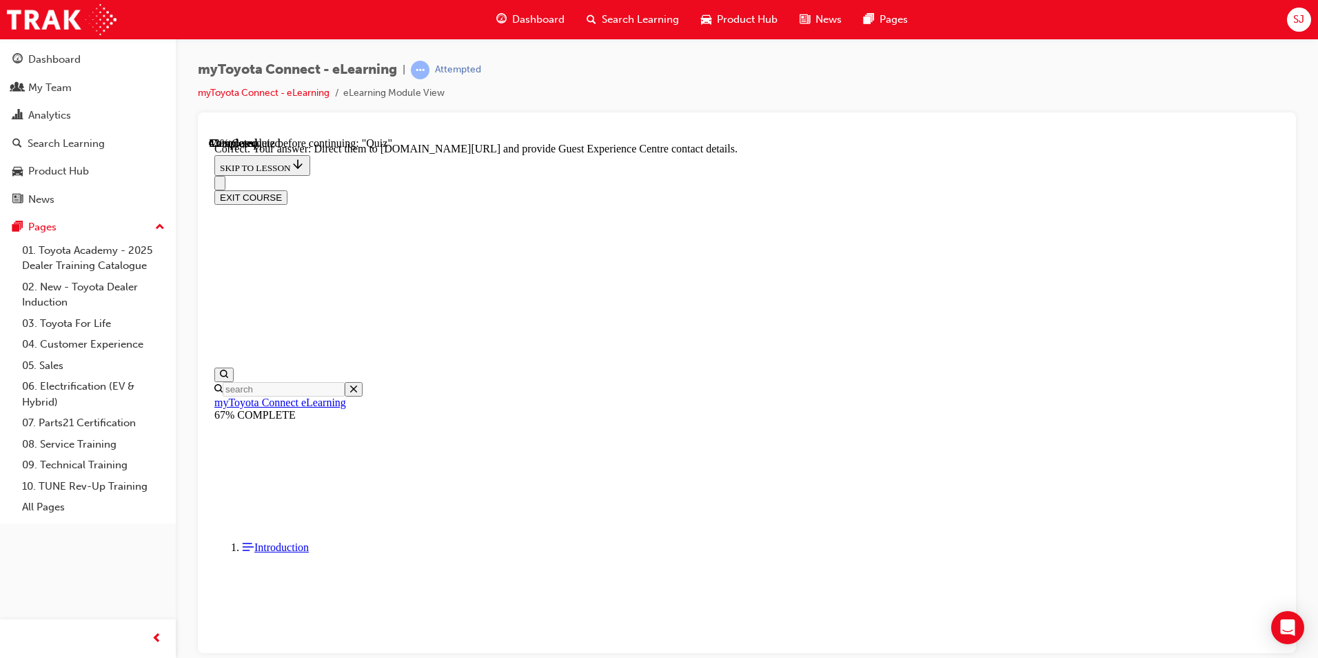
scroll to position [258, 0]
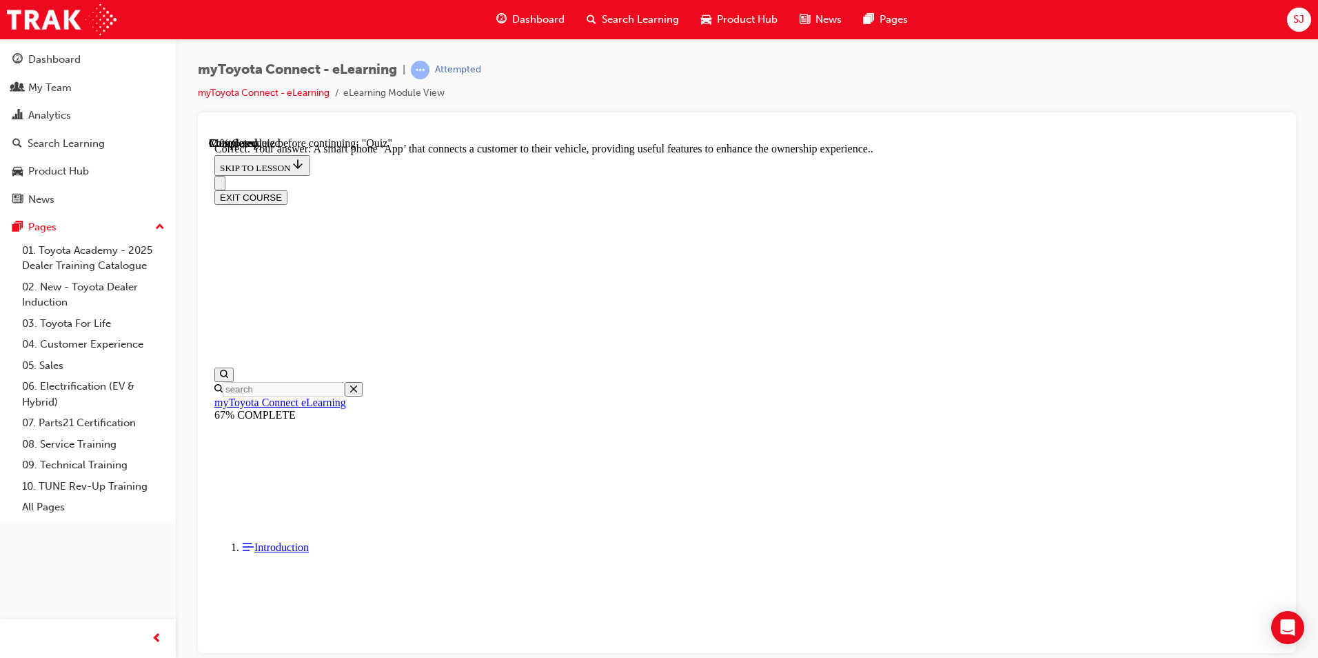
scroll to position [230, 0]
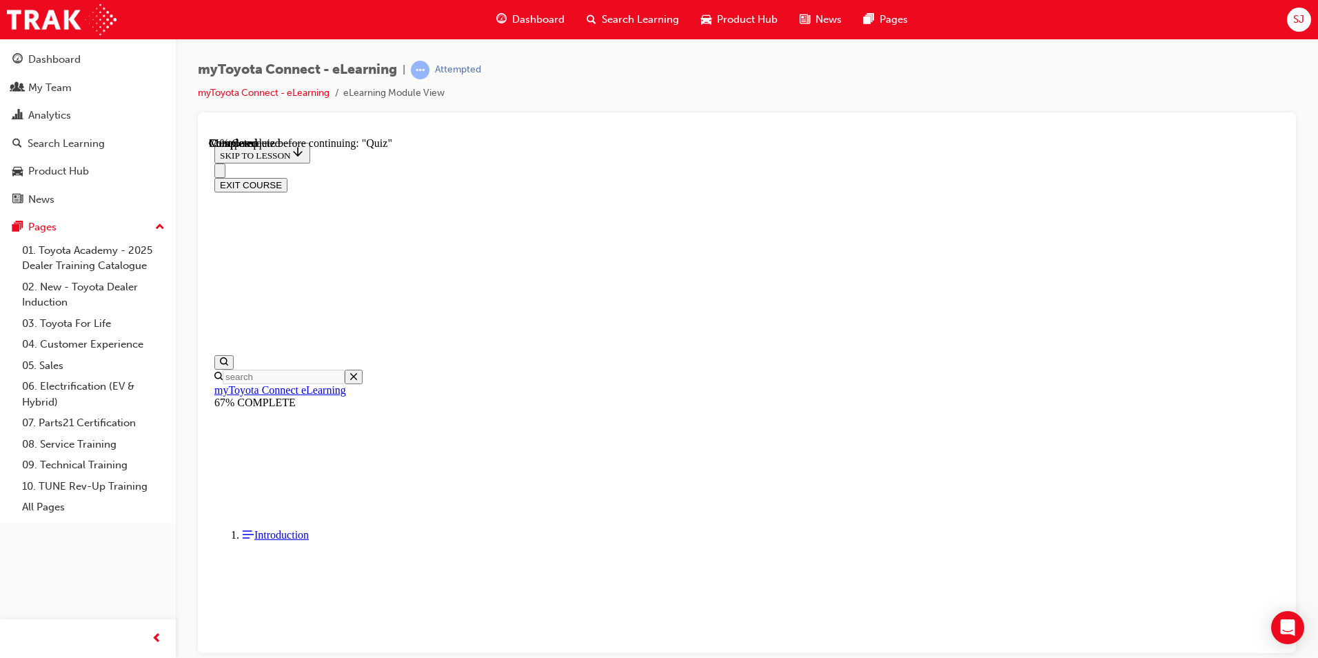
scroll to position [201, 0]
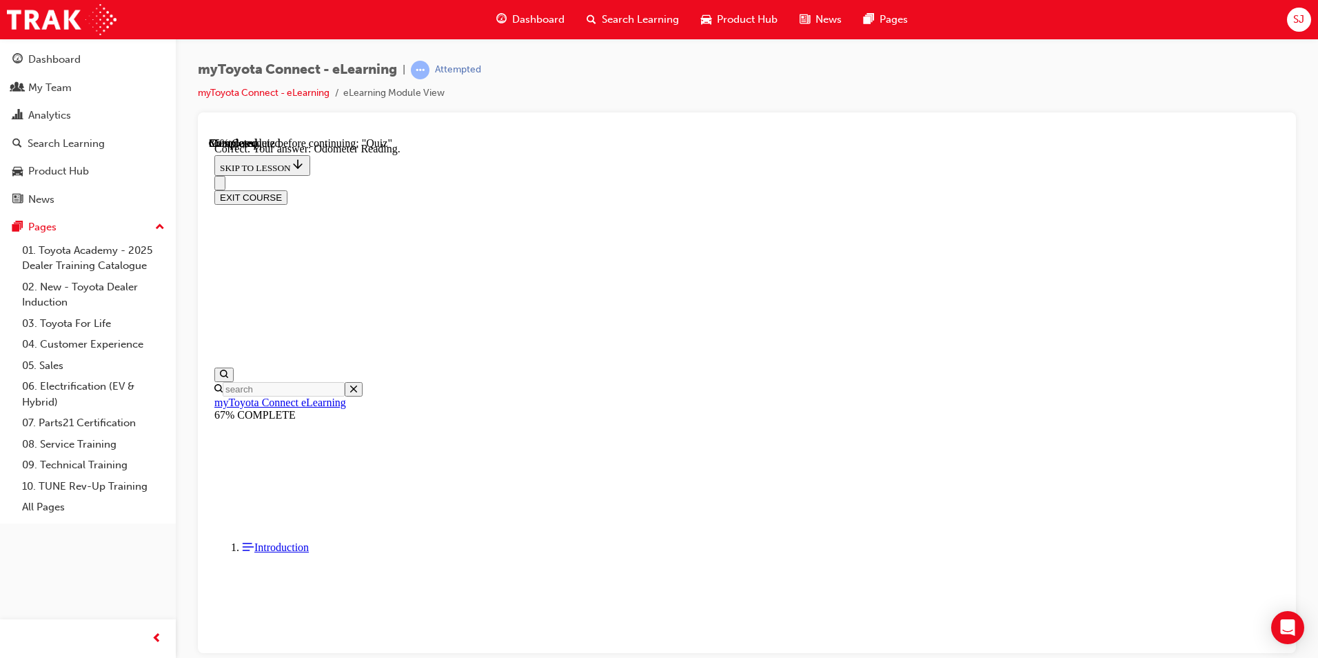
scroll to position [244, 0]
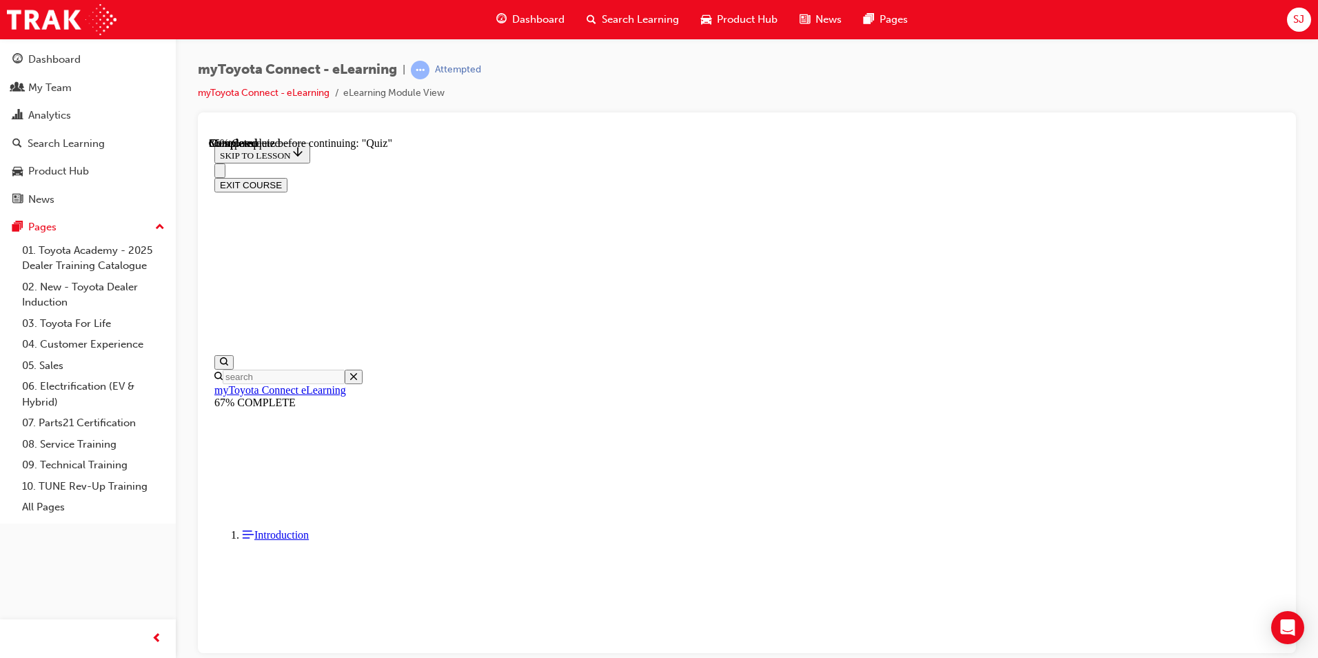
scroll to position [94, 0]
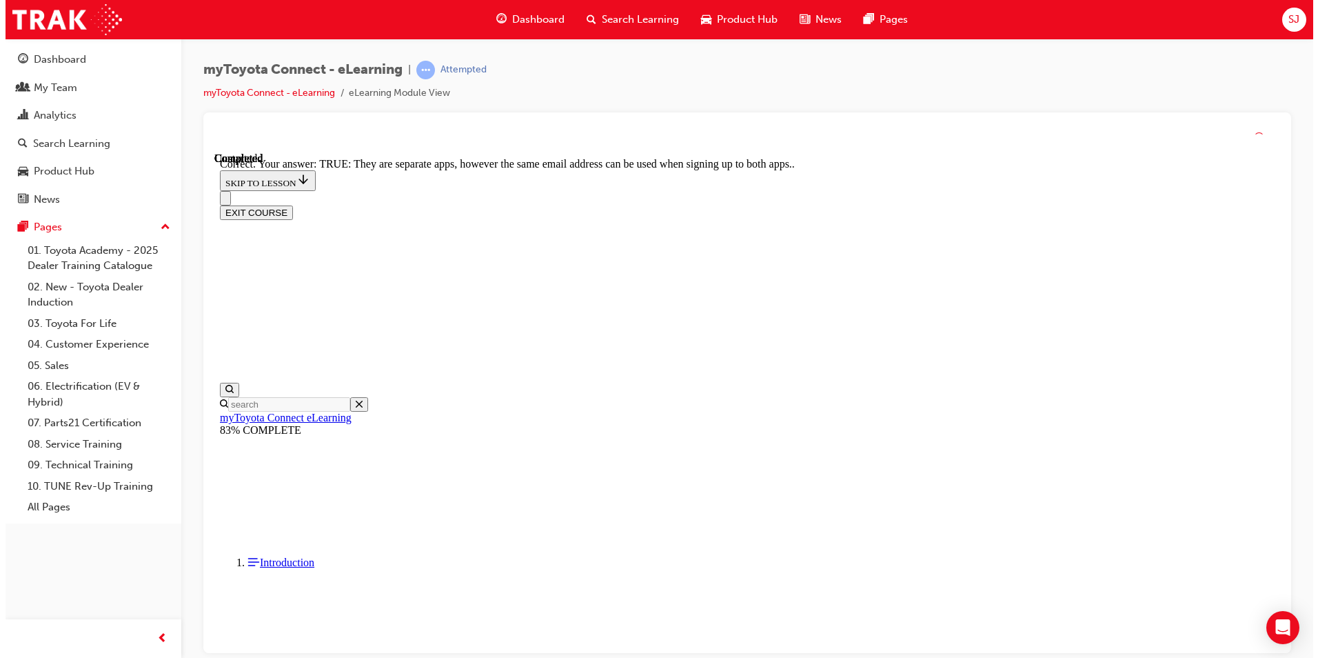
scroll to position [138, 0]
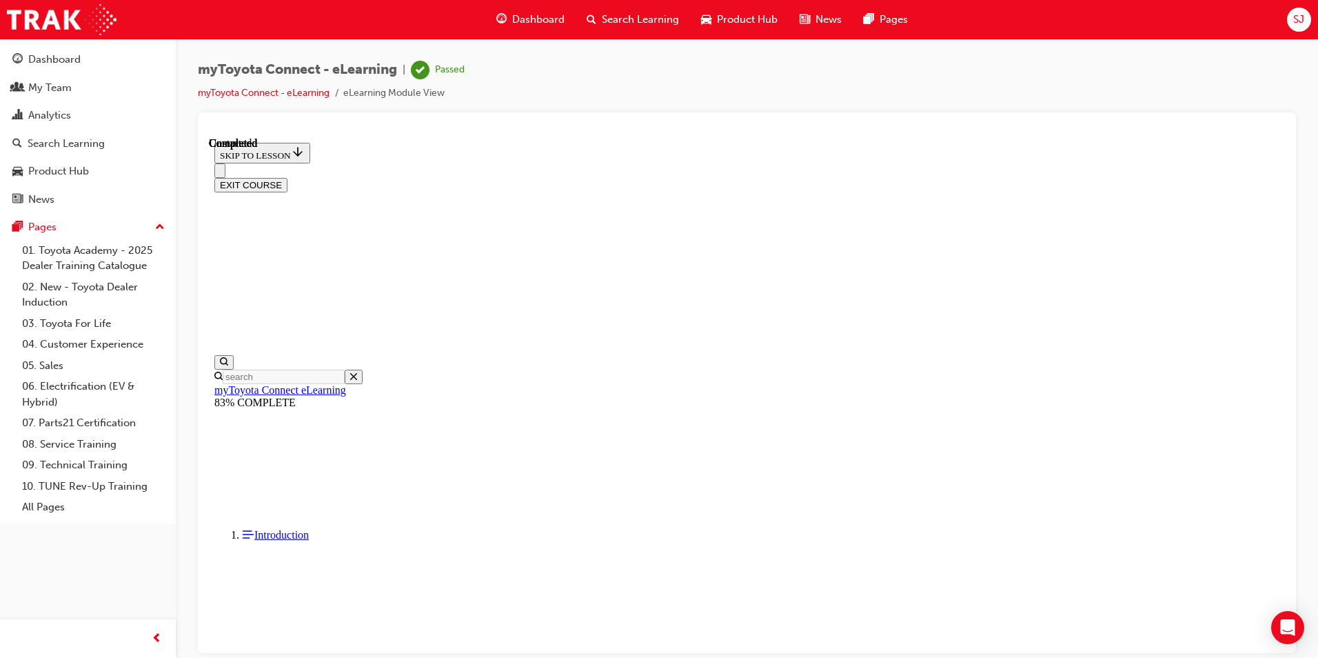
scroll to position [230, 0]
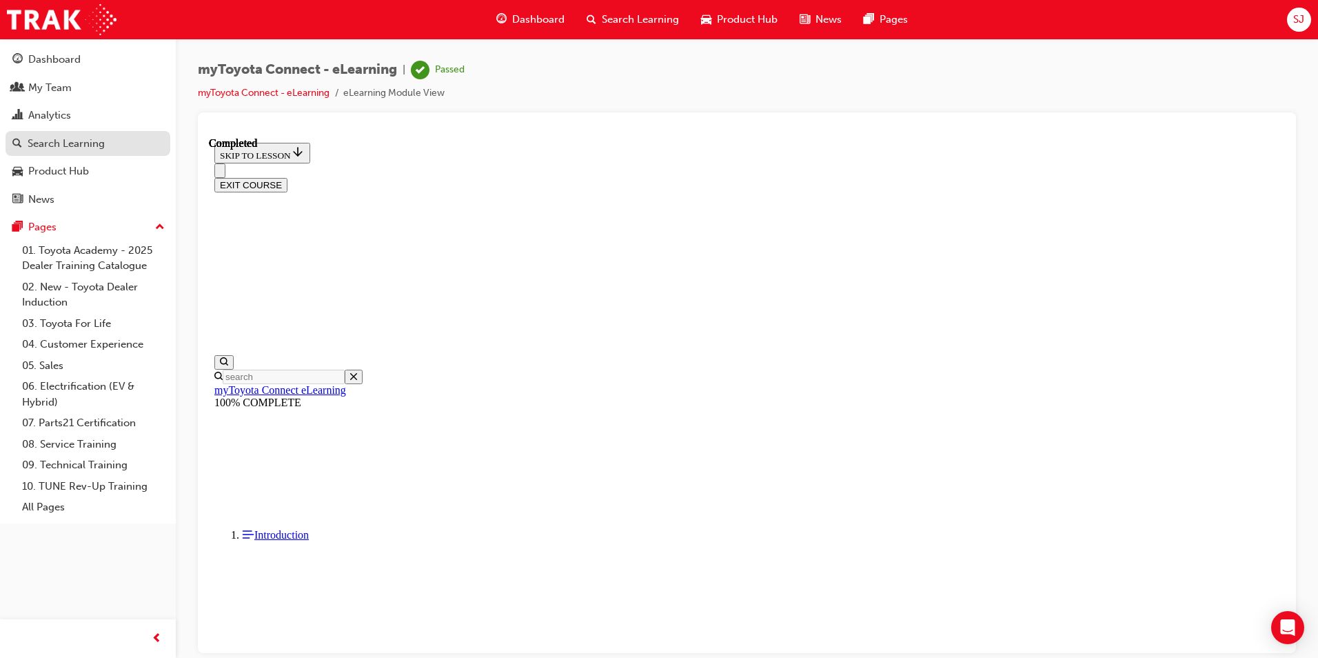
click at [57, 141] on div "Search Learning" at bounding box center [66, 144] width 77 height 16
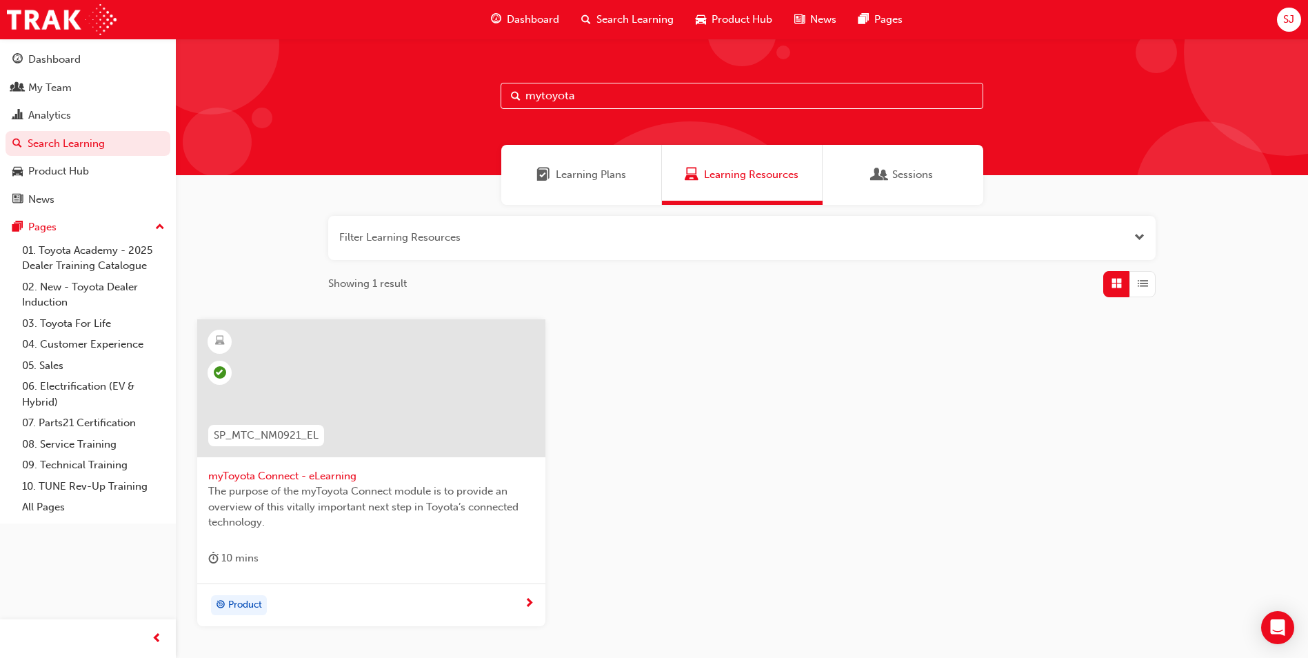
click at [638, 89] on input "mytoyota" at bounding box center [742, 96] width 483 height 26
drag, startPoint x: 613, startPoint y: 103, endPoint x: 494, endPoint y: 107, distance: 118.7
click at [494, 107] on div "mytoyota" at bounding box center [742, 107] width 1132 height 137
type input "subscription"
click at [377, 479] on span "Subscription eLearning for Connected Services" at bounding box center [371, 476] width 326 height 16
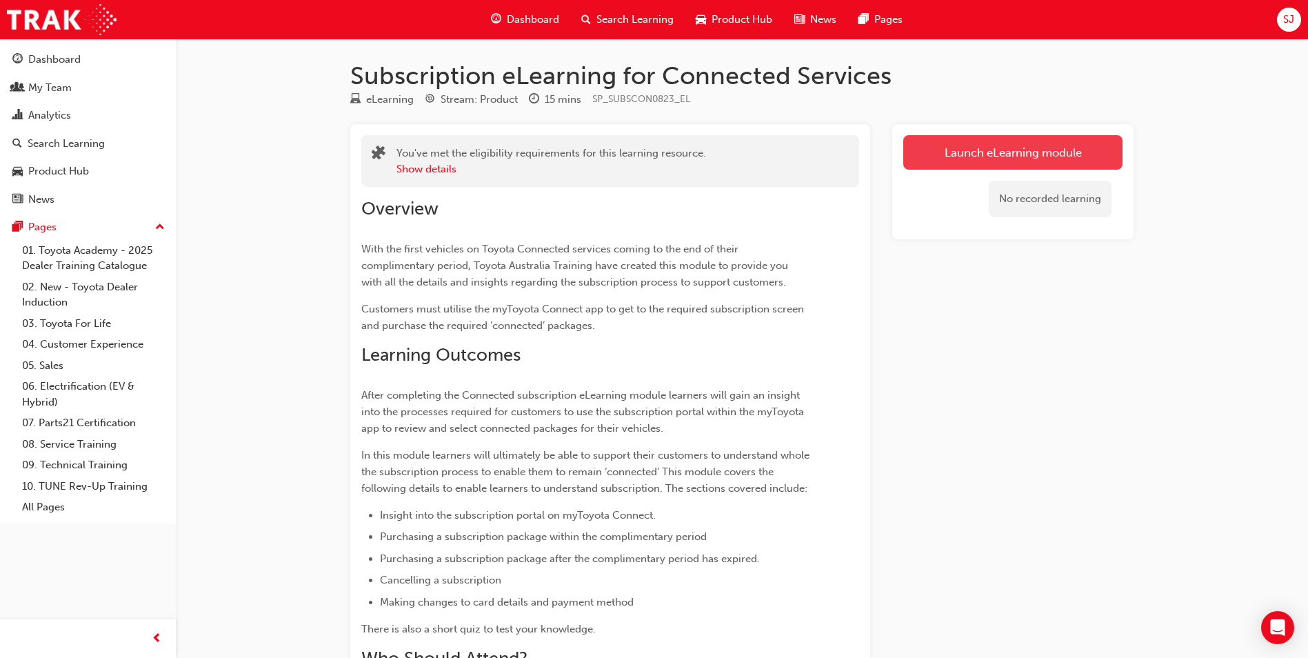
click at [1009, 151] on link "Launch eLearning module" at bounding box center [1012, 152] width 219 height 34
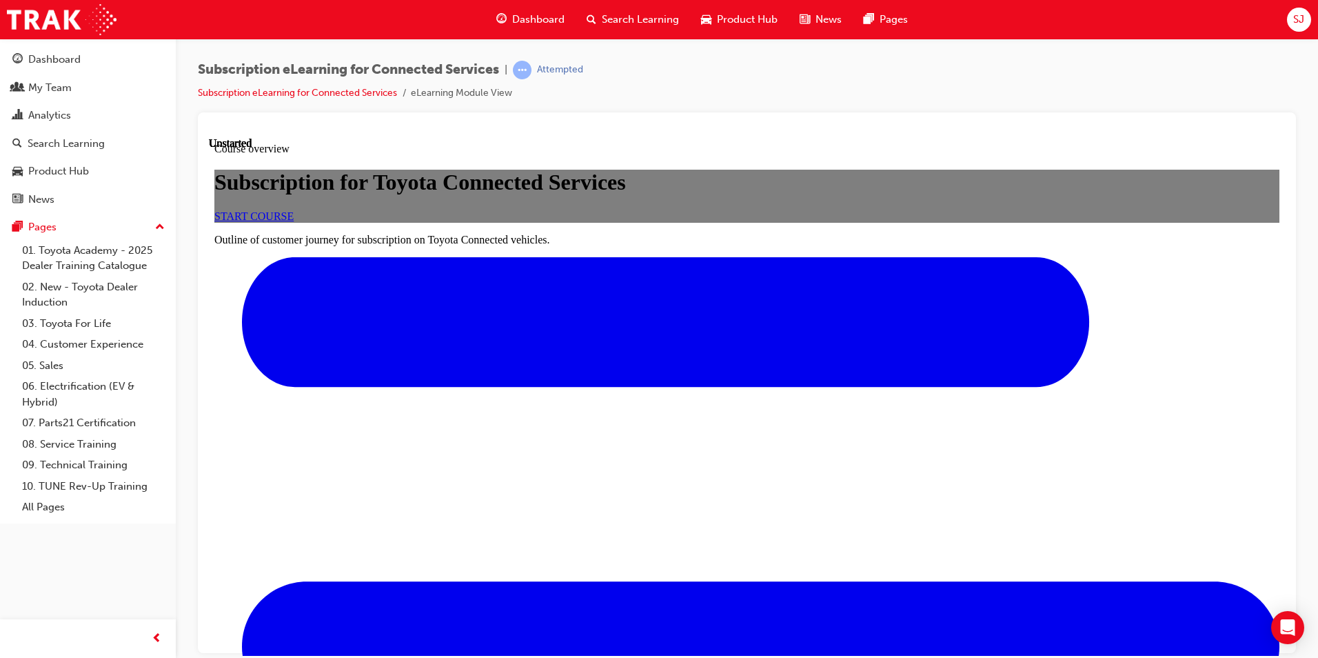
click at [294, 221] on span "START COURSE" at bounding box center [253, 216] width 79 height 12
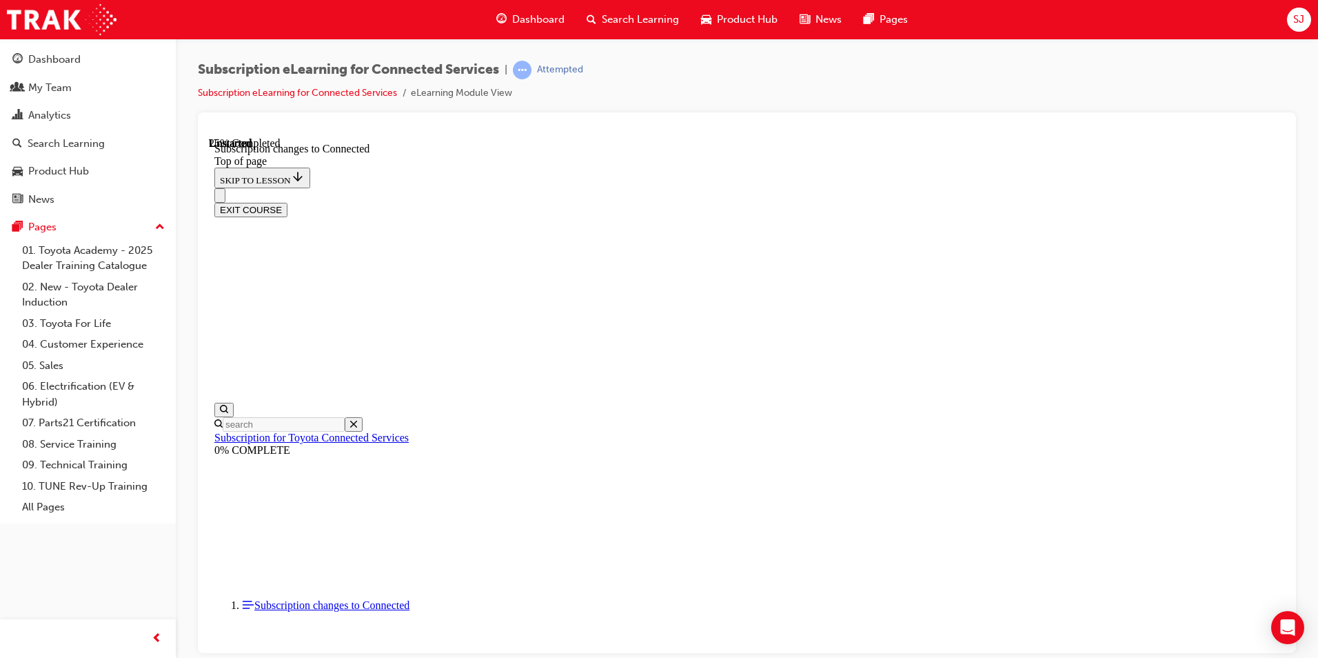
scroll to position [723, 0]
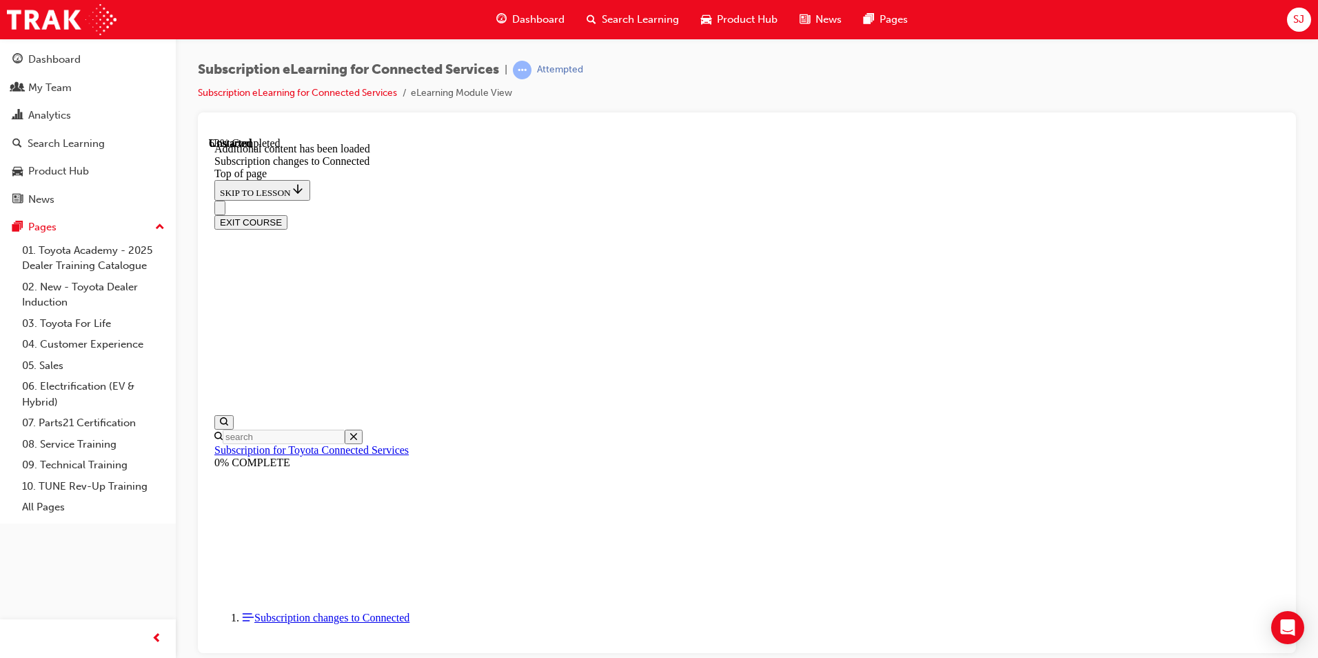
scroll to position [1644, 0]
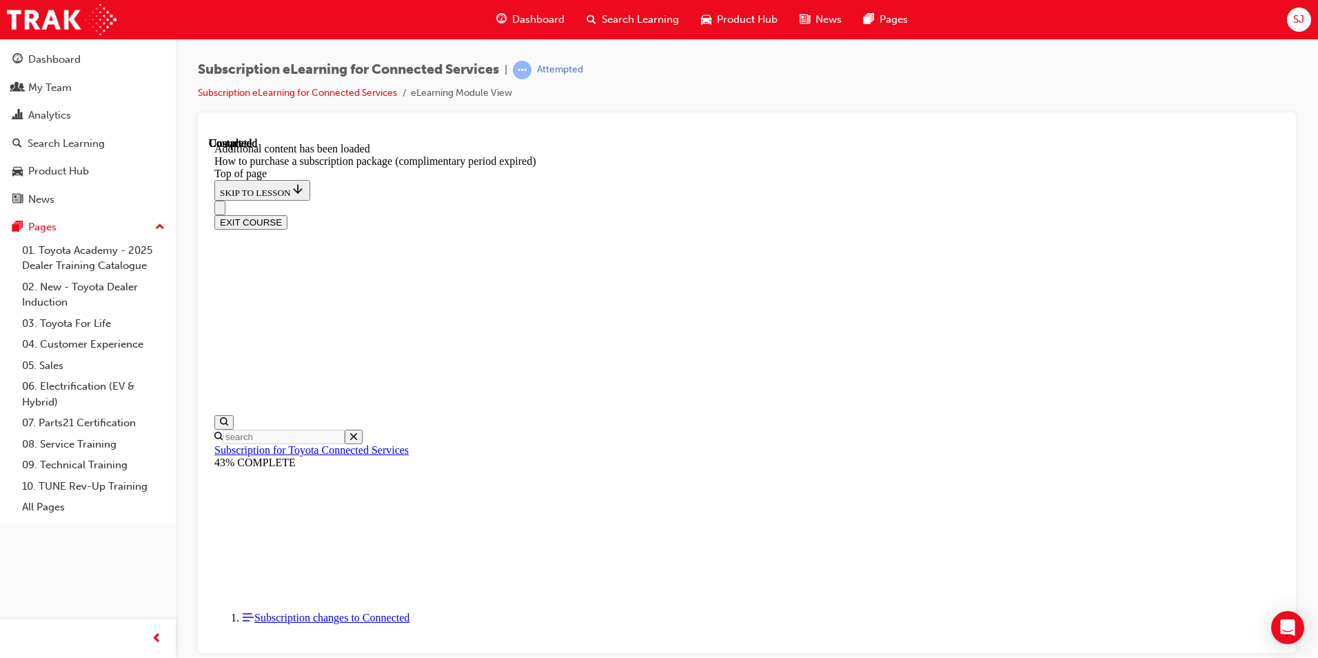
scroll to position [1345, 0]
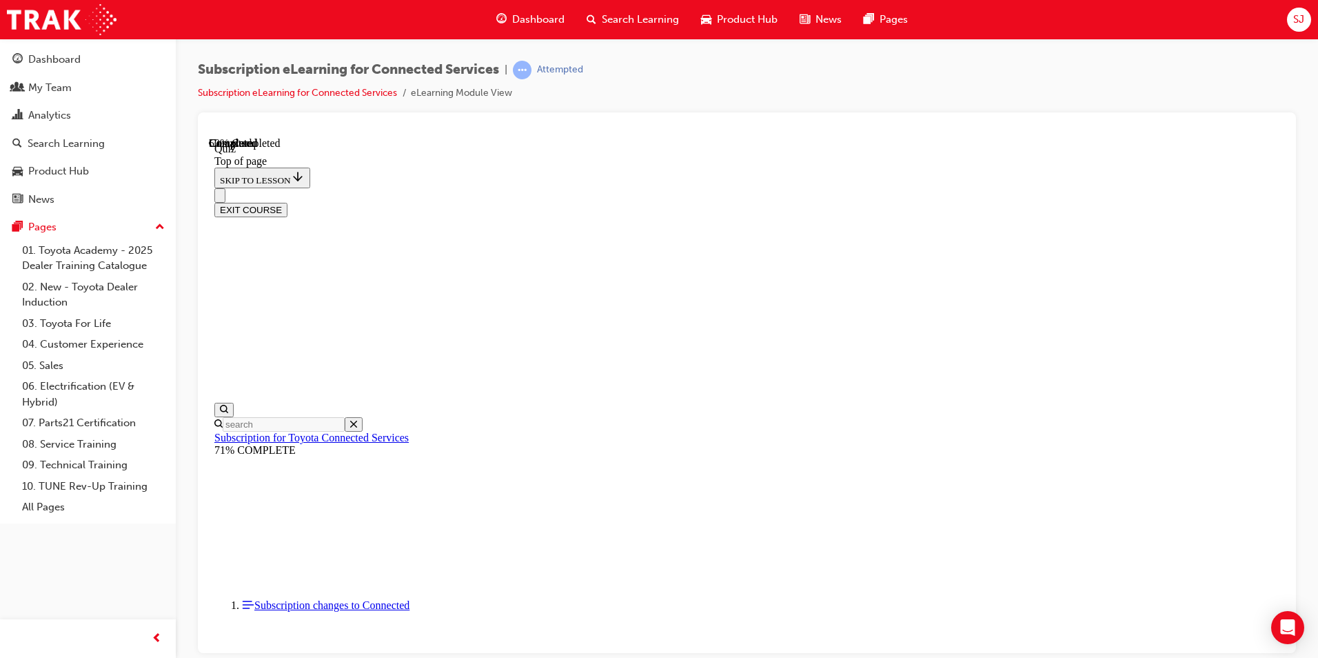
scroll to position [42, 0]
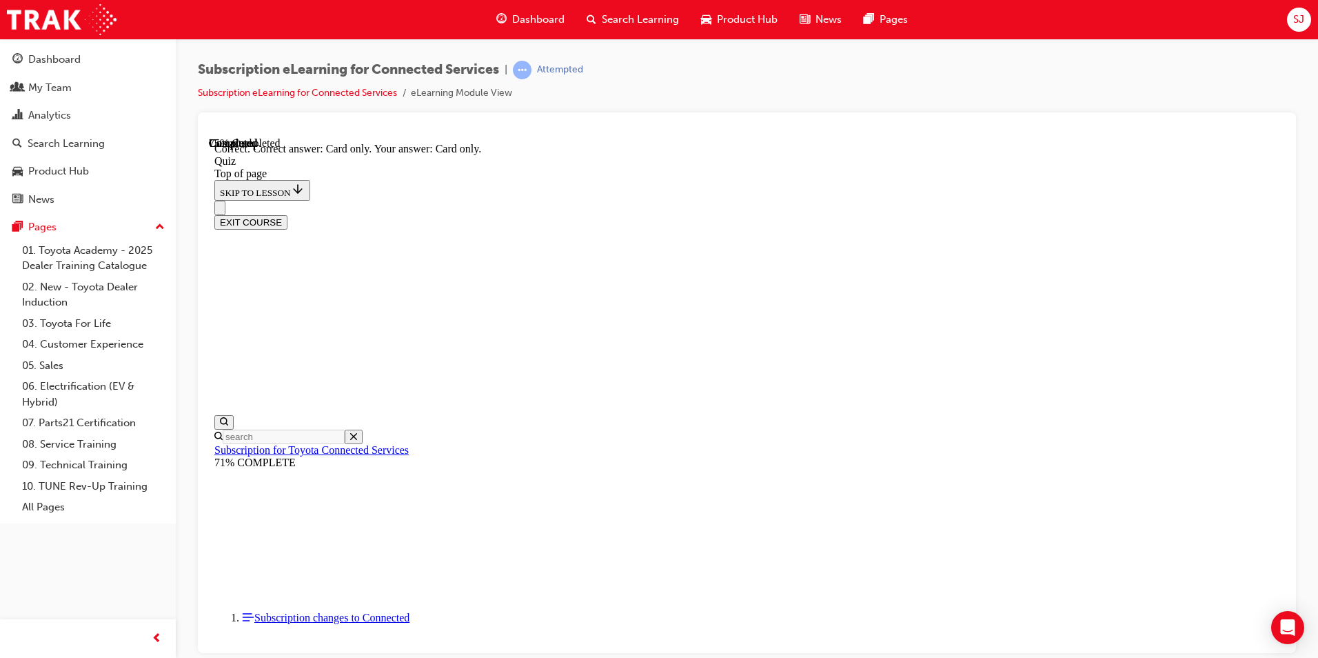
scroll to position [153, 0]
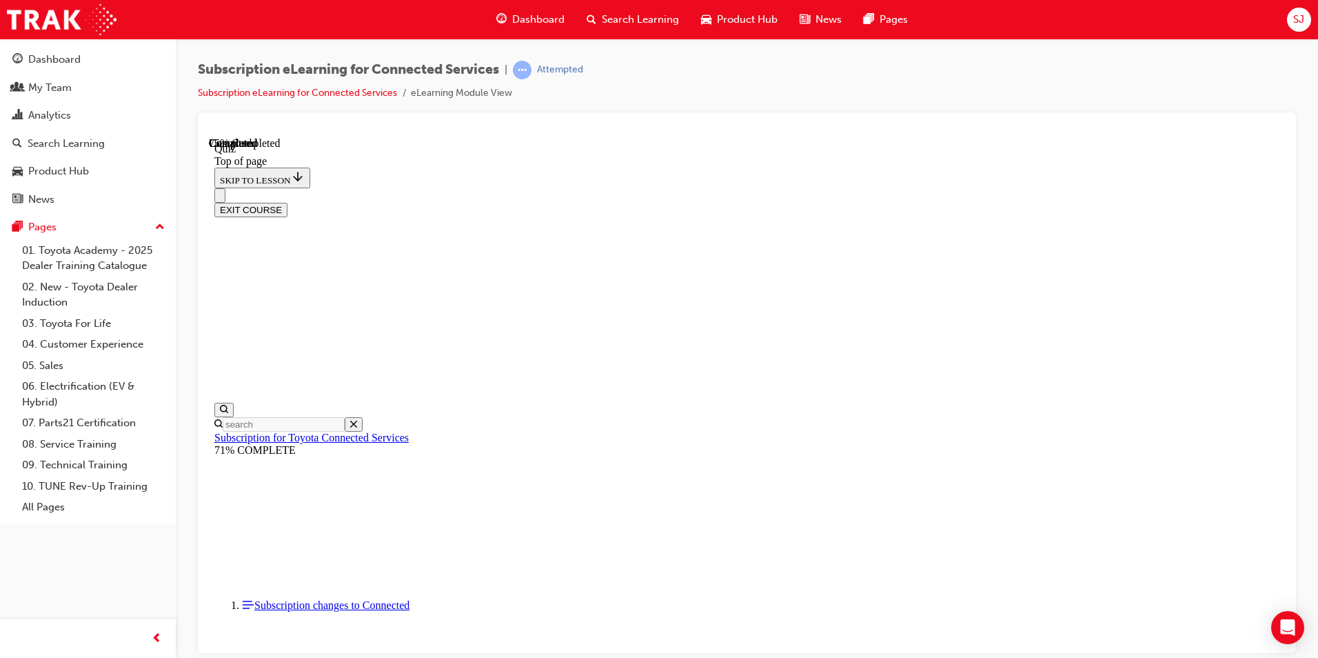
scroll to position [42, 0]
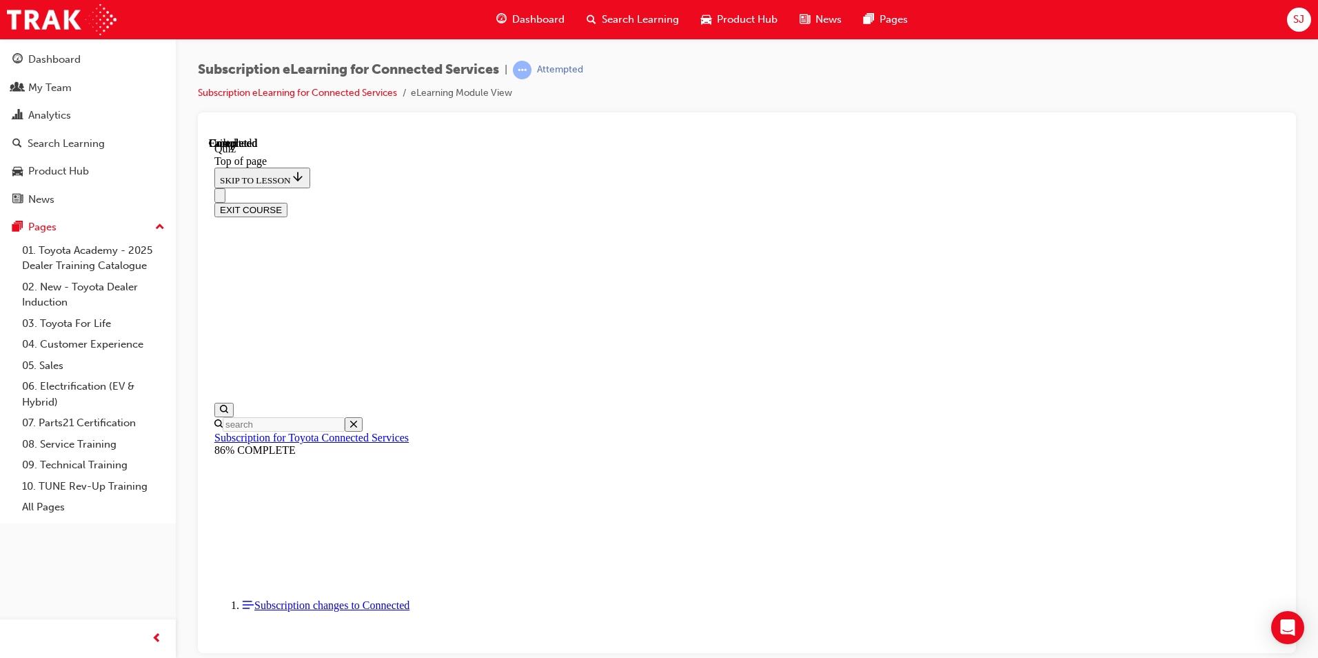
scroll to position [230, 0]
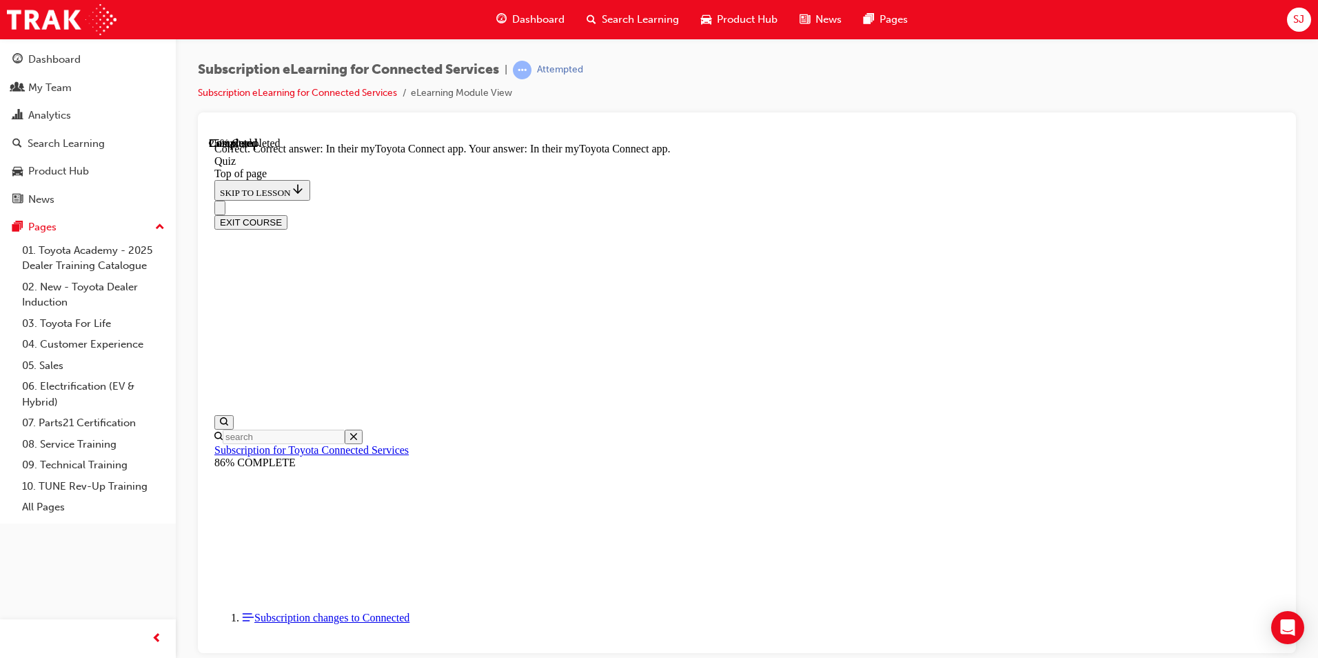
scroll to position [176, 0]
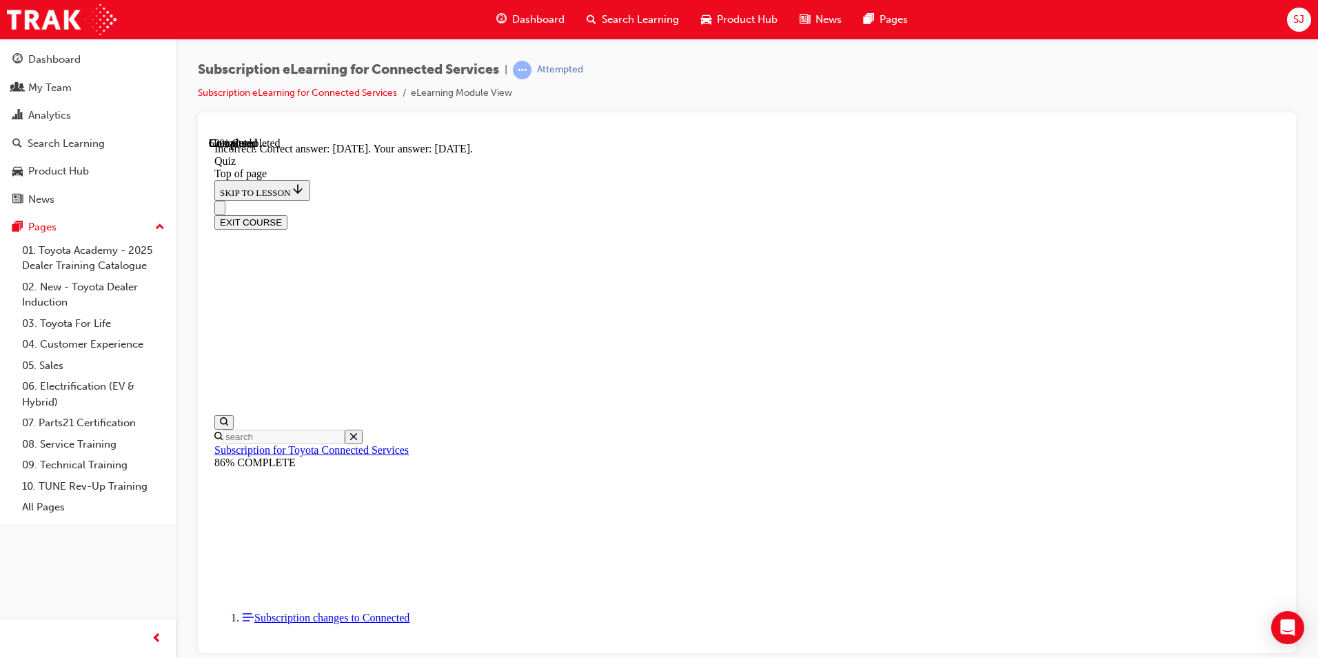
scroll to position [176, 0]
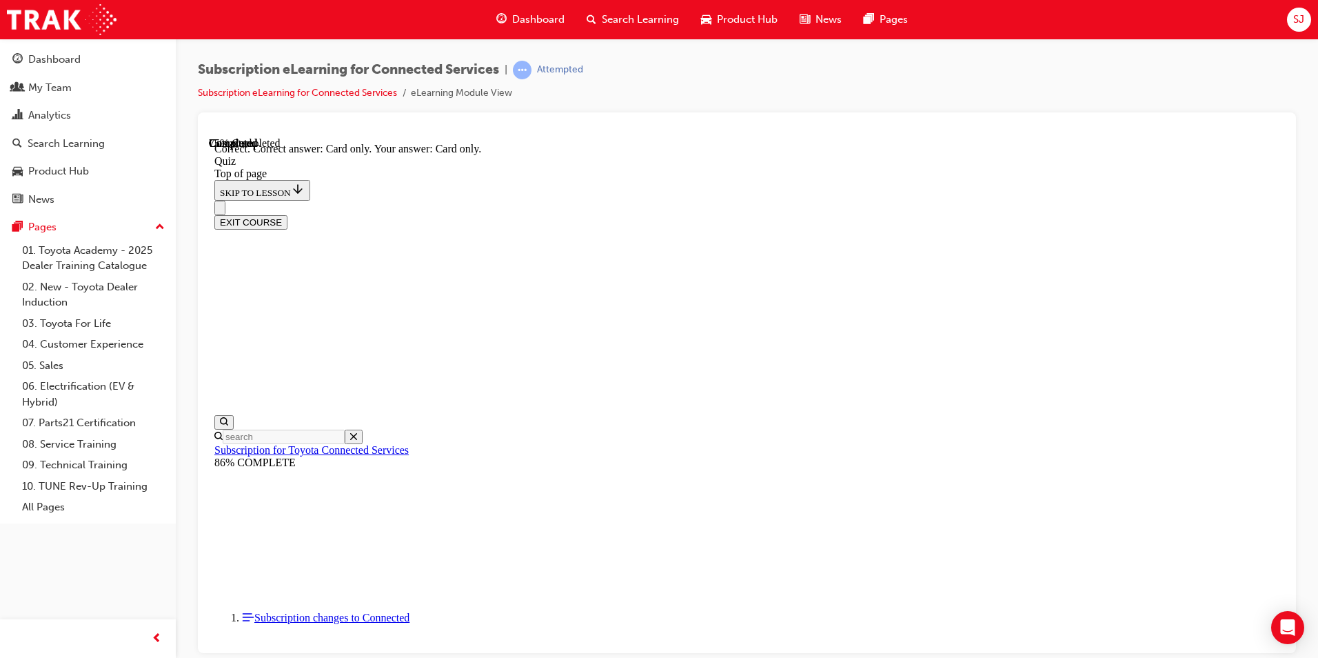
scroll to position [153, 0]
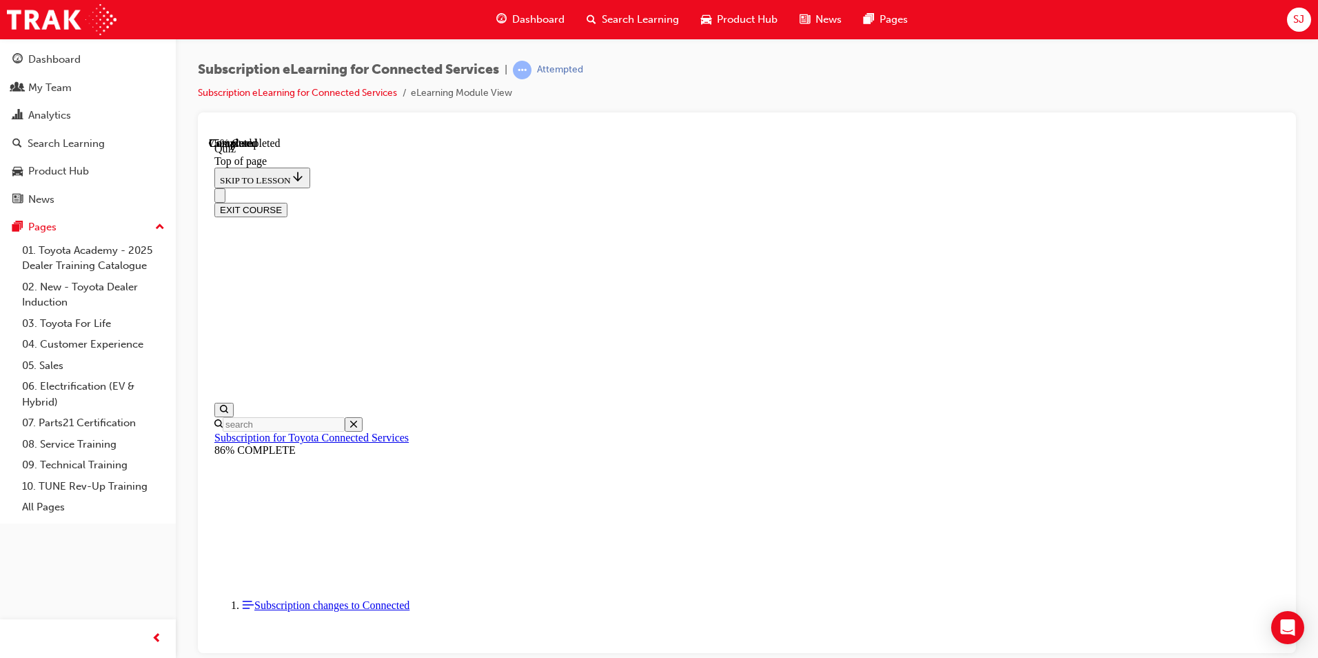
scroll to position [42, 0]
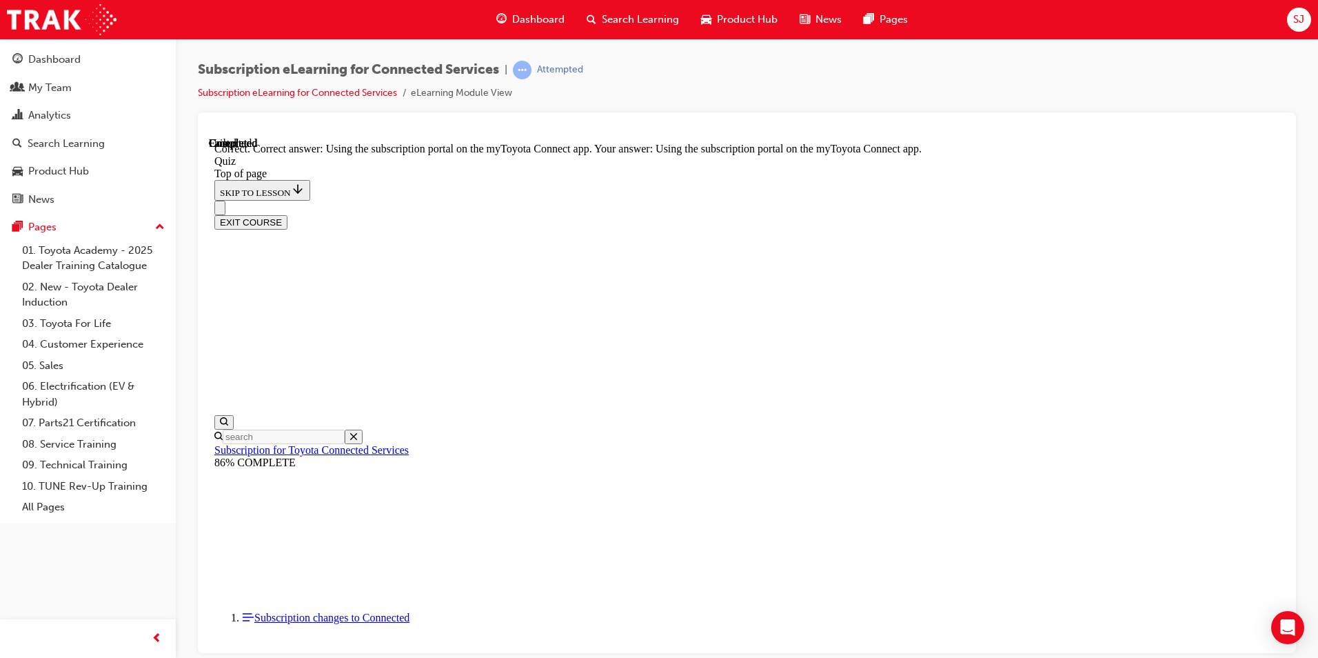
scroll to position [153, 0]
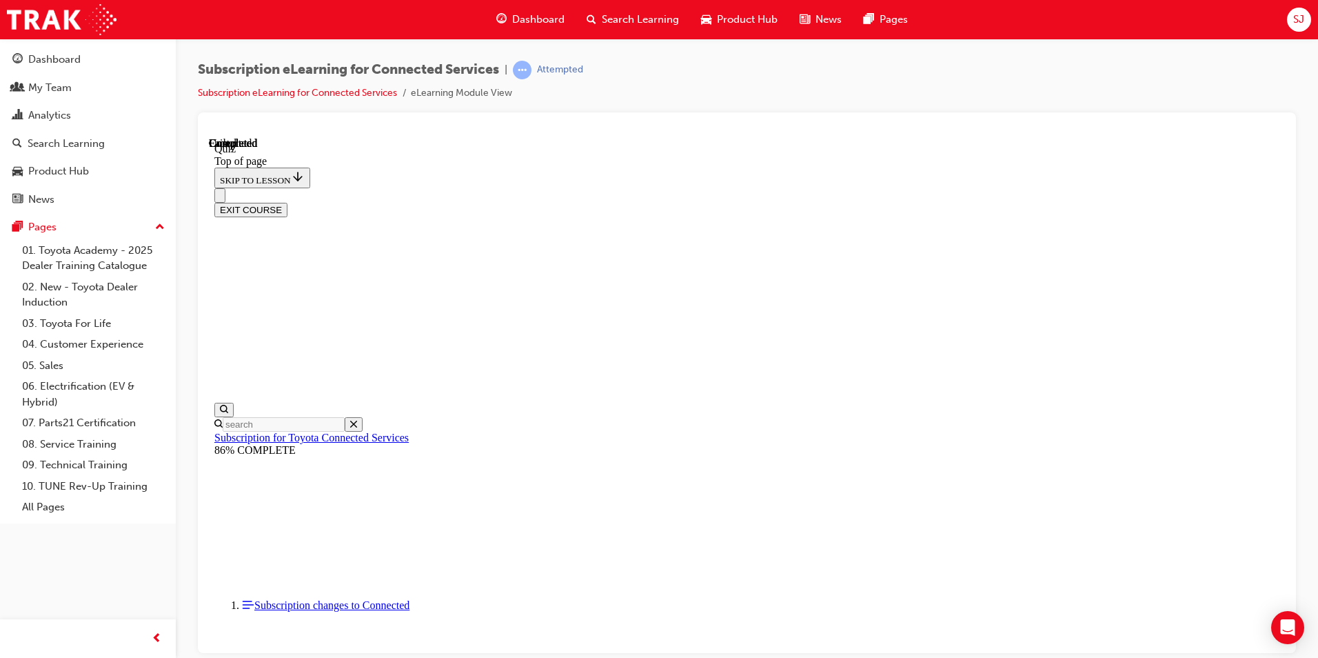
scroll to position [230, 0]
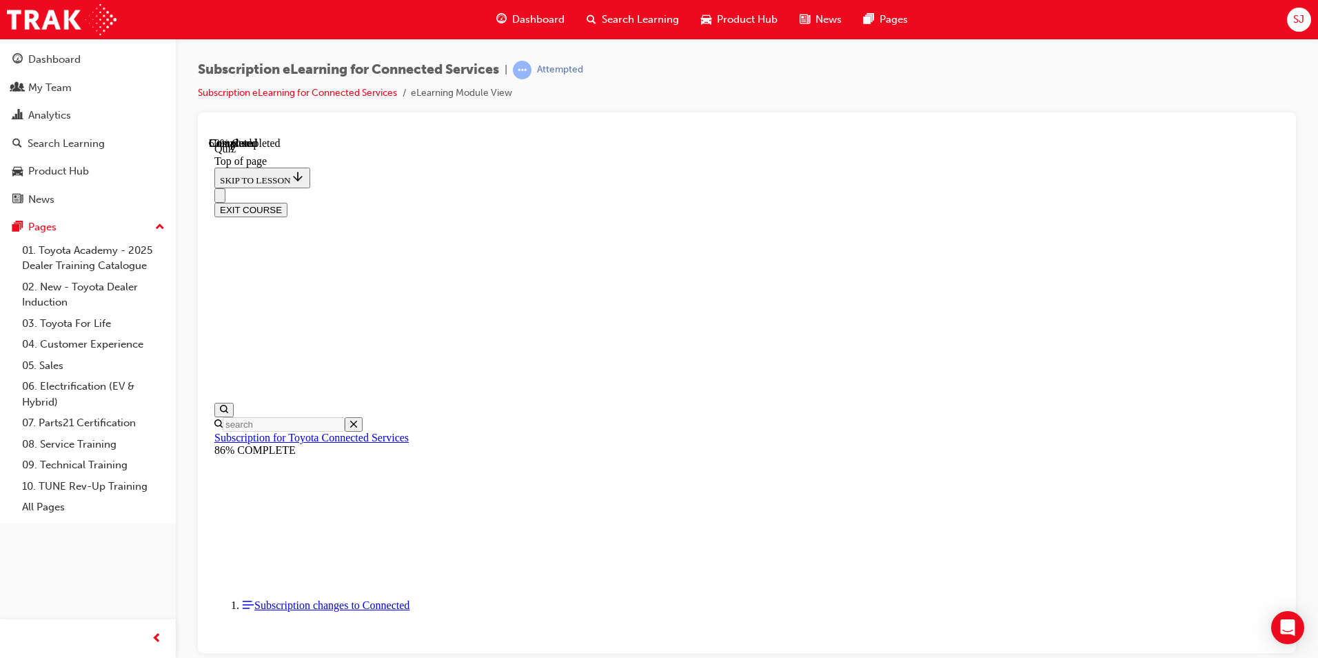
scroll to position [42, 0]
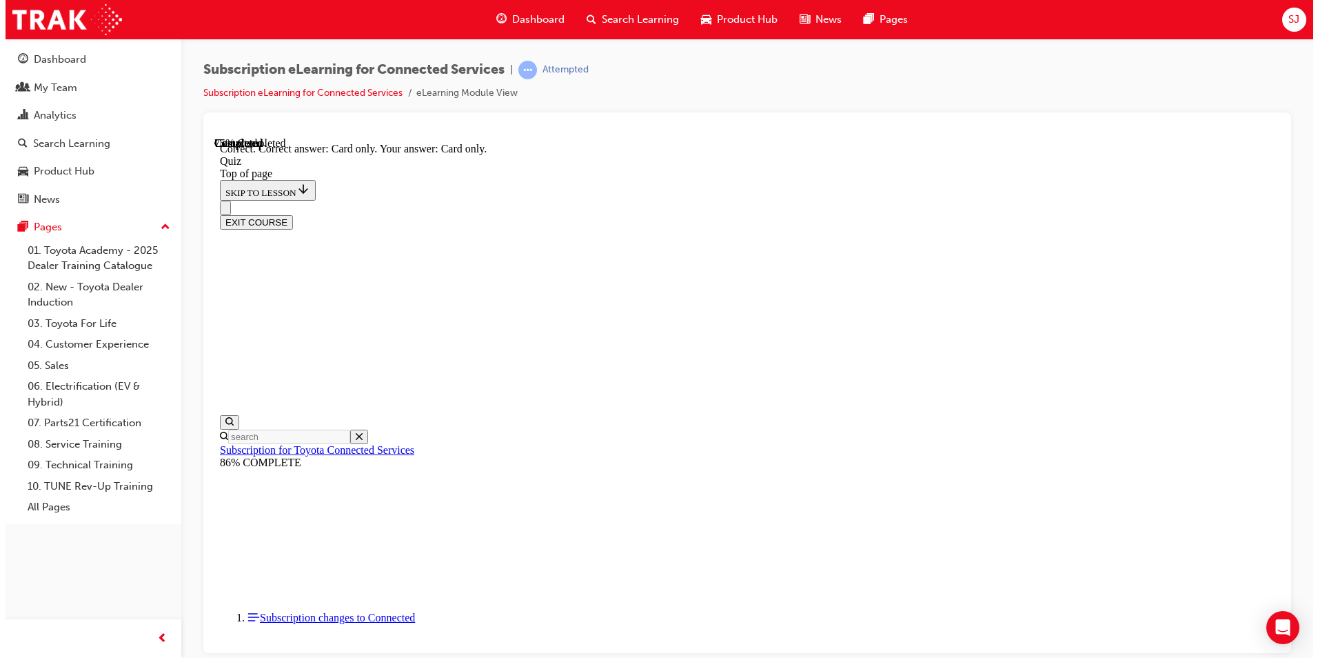
scroll to position [153, 0]
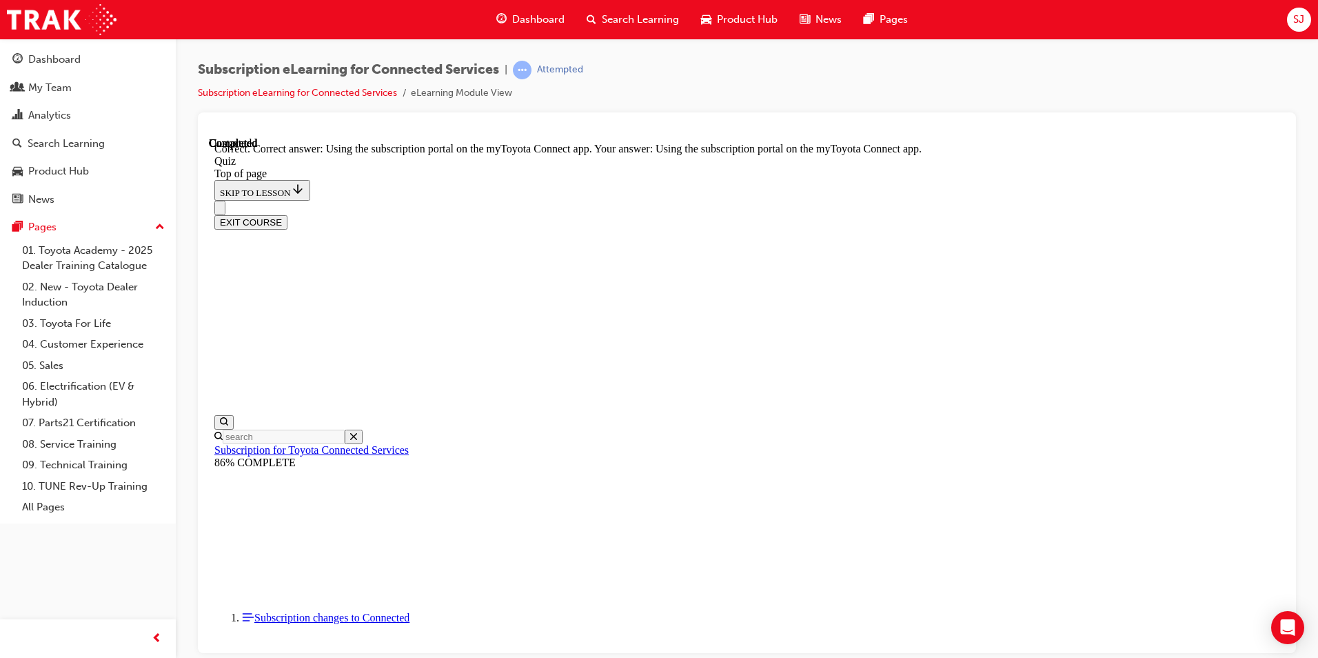
scroll to position [153, 0]
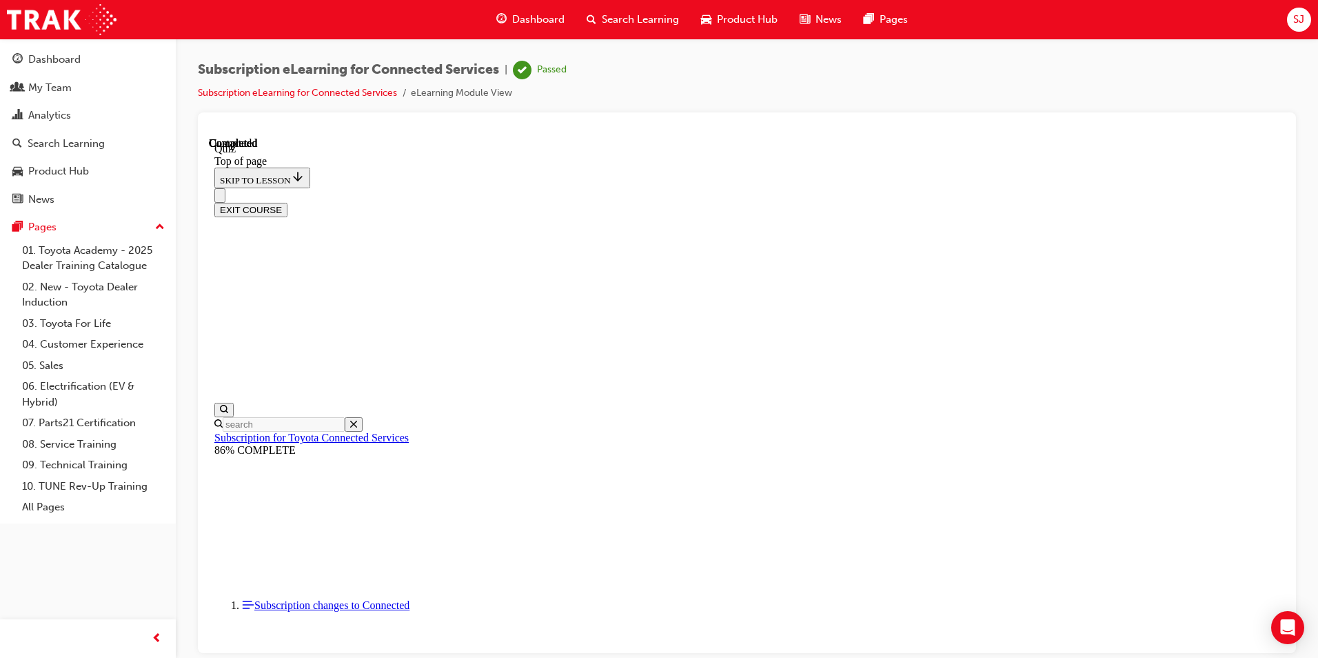
scroll to position [230, 0]
click at [287, 202] on button "EXIT COURSE" at bounding box center [250, 209] width 73 height 14
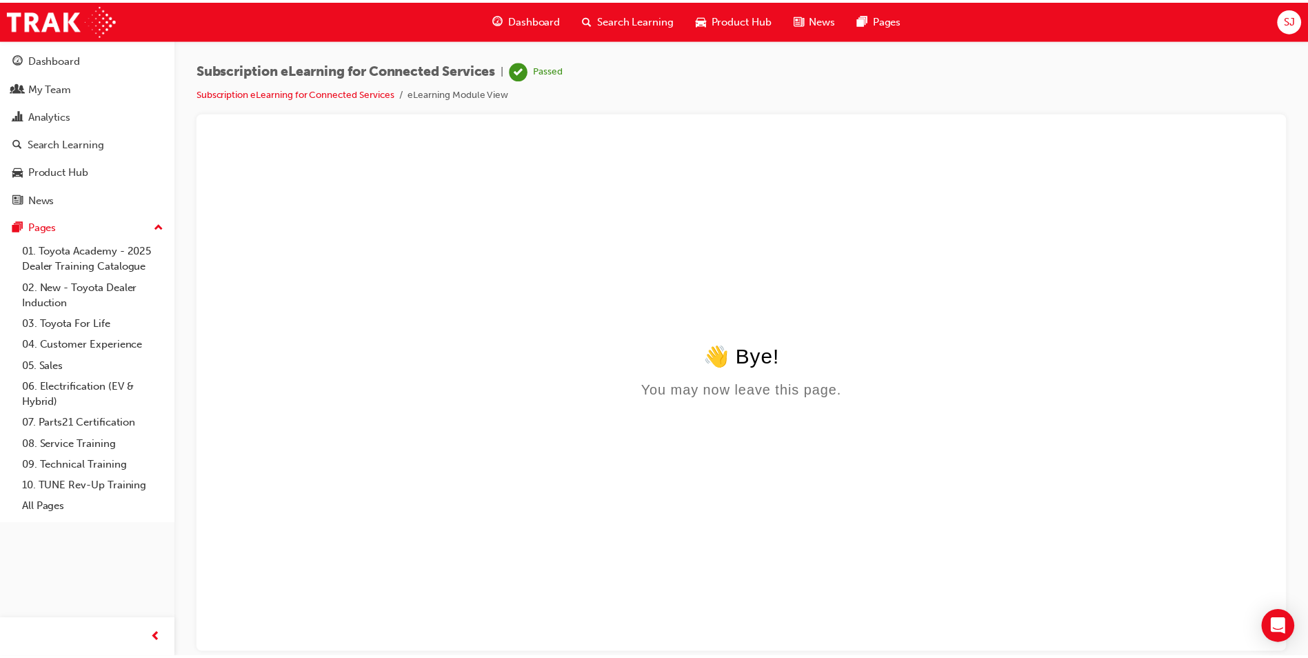
scroll to position [0, 0]
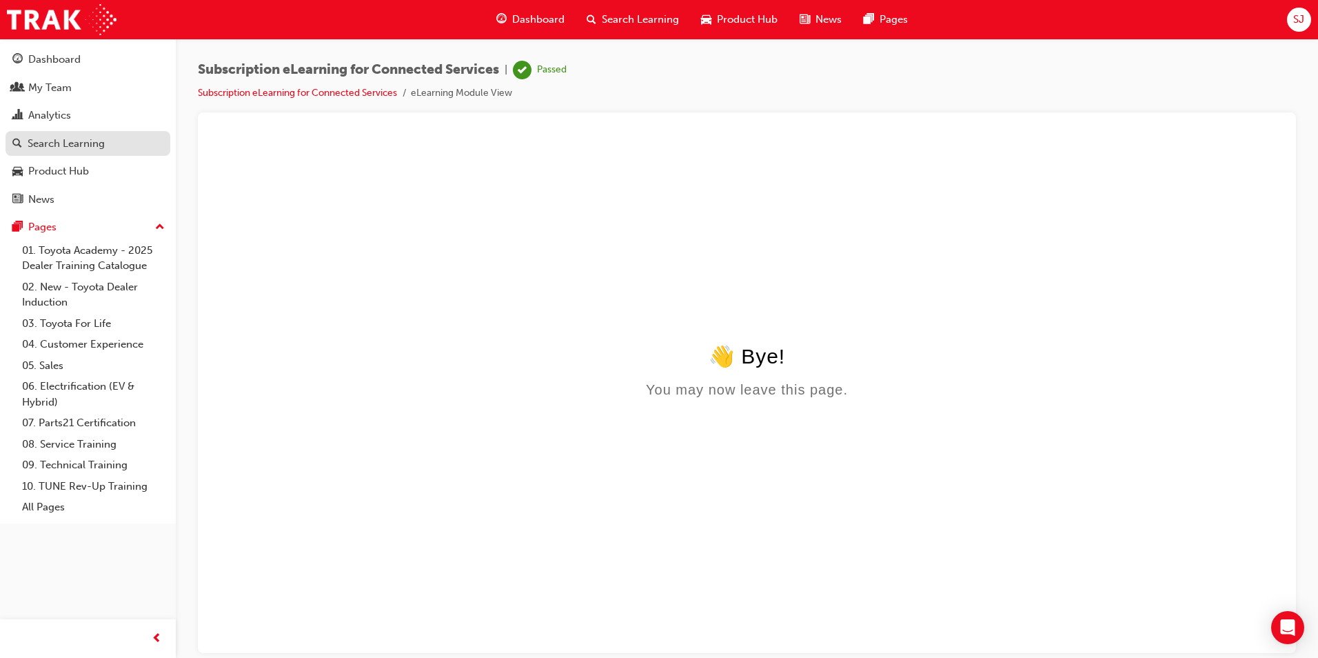
click at [67, 143] on div "Search Learning" at bounding box center [66, 144] width 77 height 16
